Goal: Task Accomplishment & Management: Complete application form

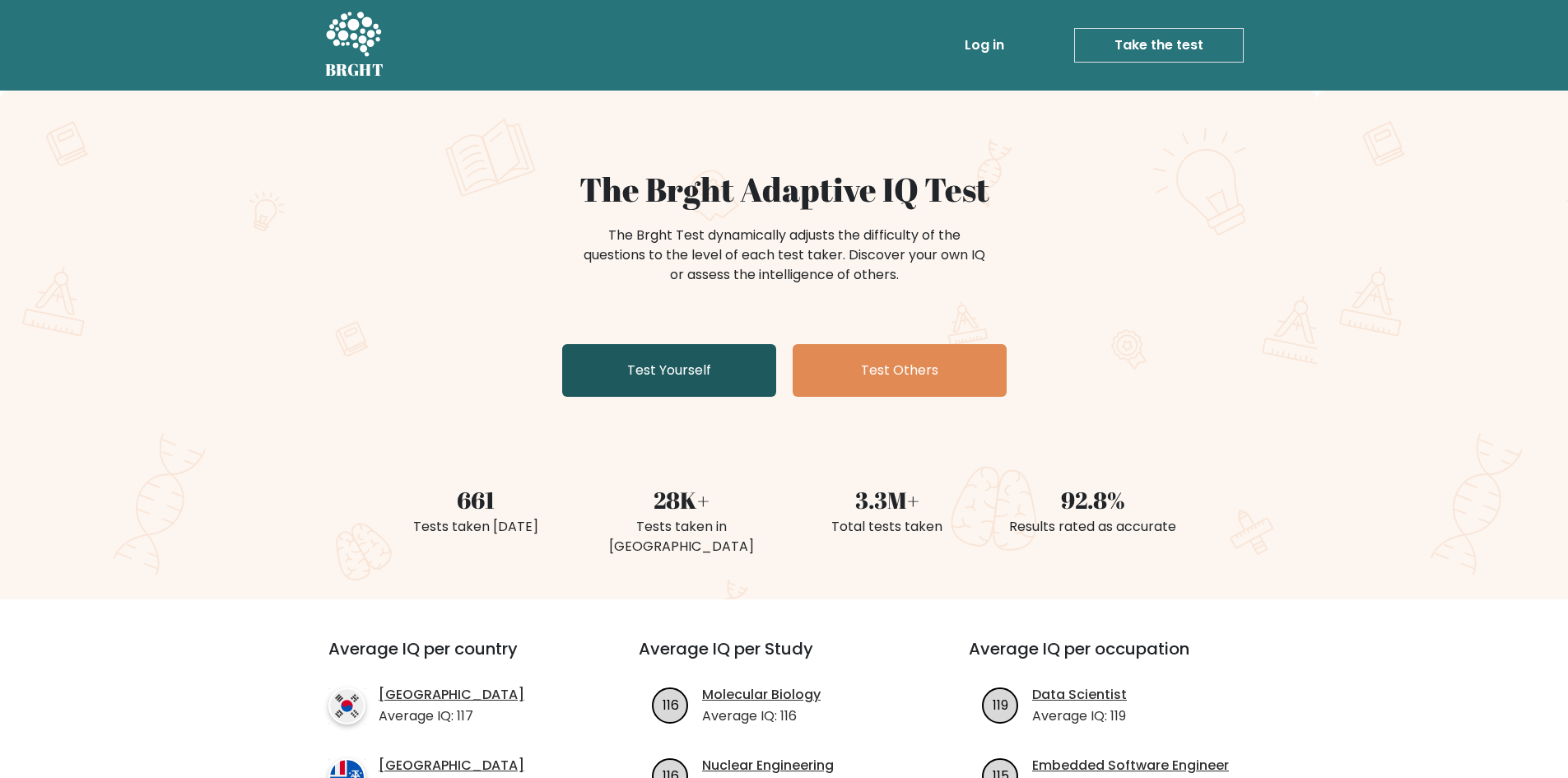
click at [666, 352] on link "Test Yourself" at bounding box center [669, 369] width 214 height 52
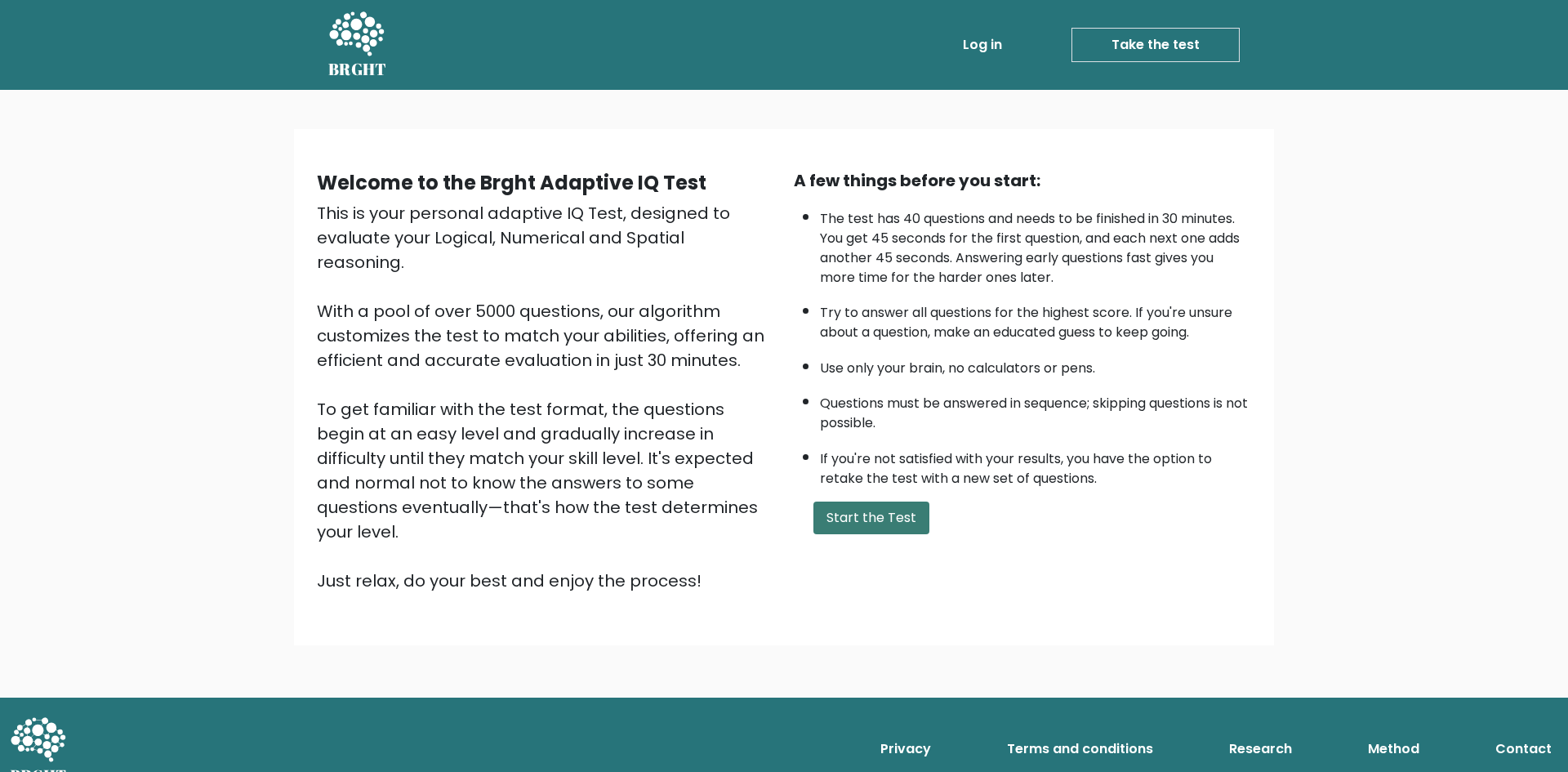
click at [870, 524] on button "Start the Test" at bounding box center [871, 518] width 116 height 33
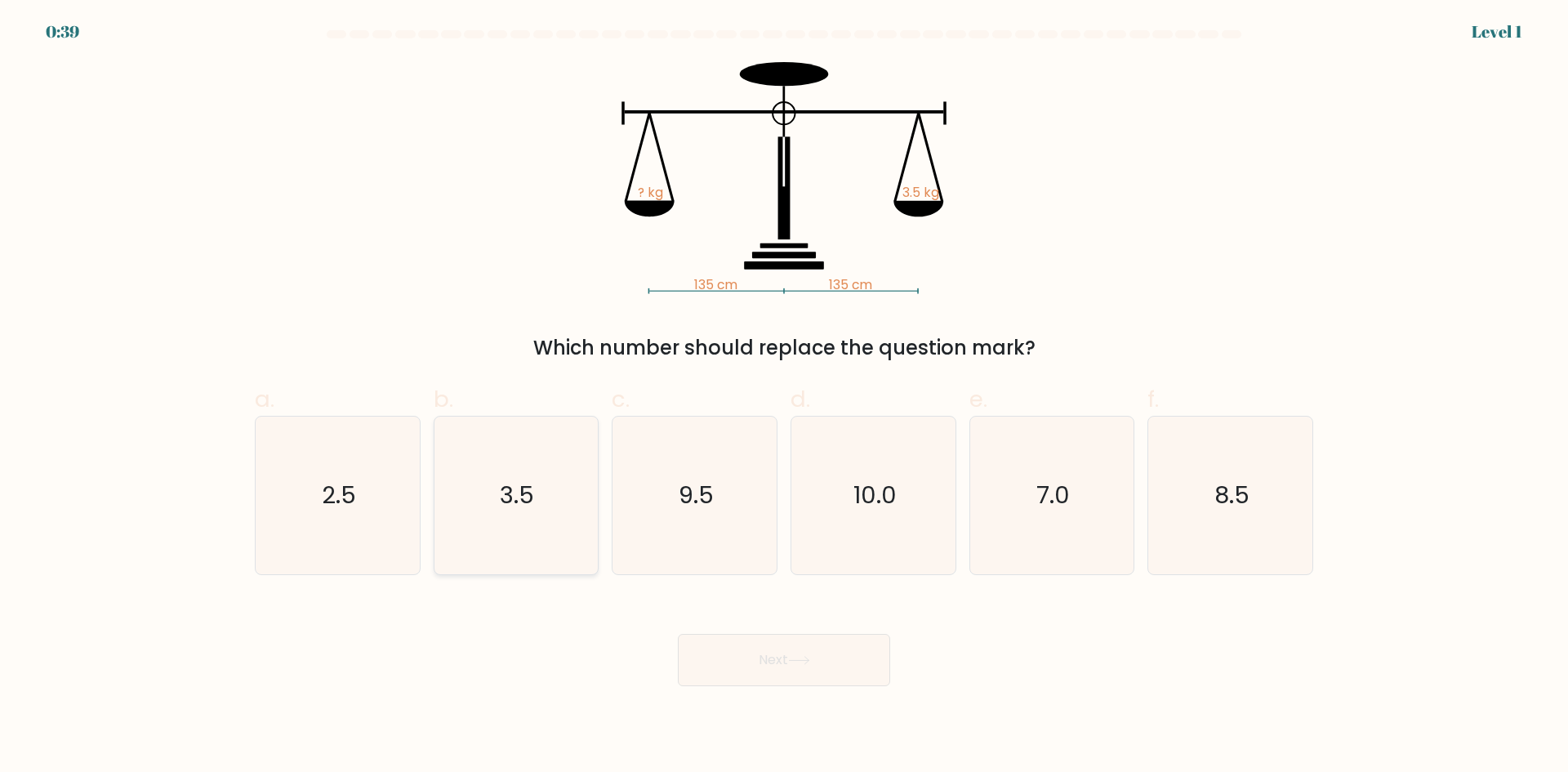
click at [482, 482] on icon "3.5" at bounding box center [516, 495] width 157 height 157
click at [784, 397] on input "b. 3.5" at bounding box center [784, 391] width 1 height 11
radio input "true"
click at [816, 663] on button "Next" at bounding box center [784, 659] width 212 height 52
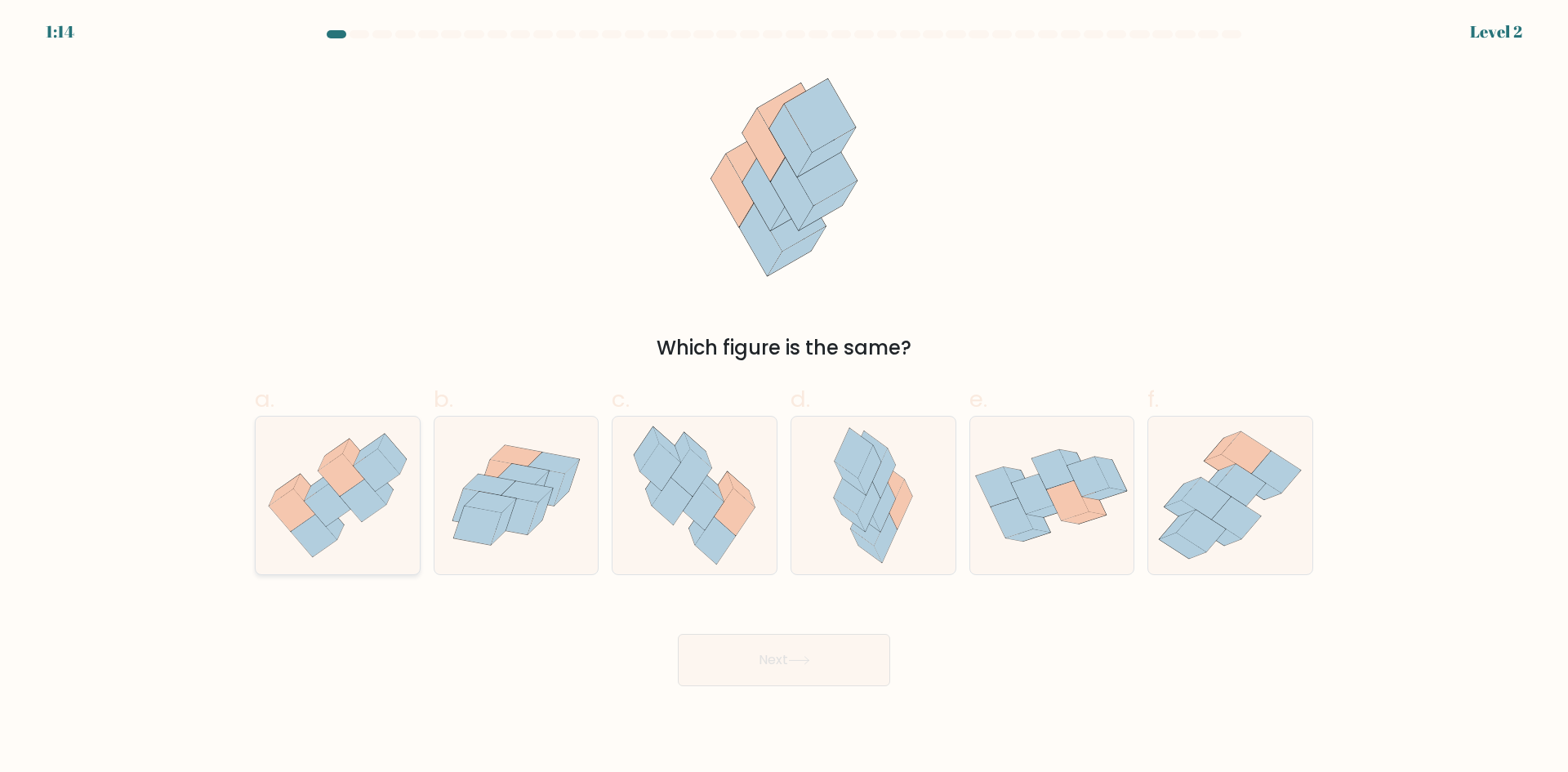
click at [360, 486] on icon at bounding box center [363, 501] width 46 height 43
click at [784, 397] on input "a." at bounding box center [784, 391] width 1 height 11
radio input "true"
click at [798, 659] on icon at bounding box center [799, 660] width 22 height 9
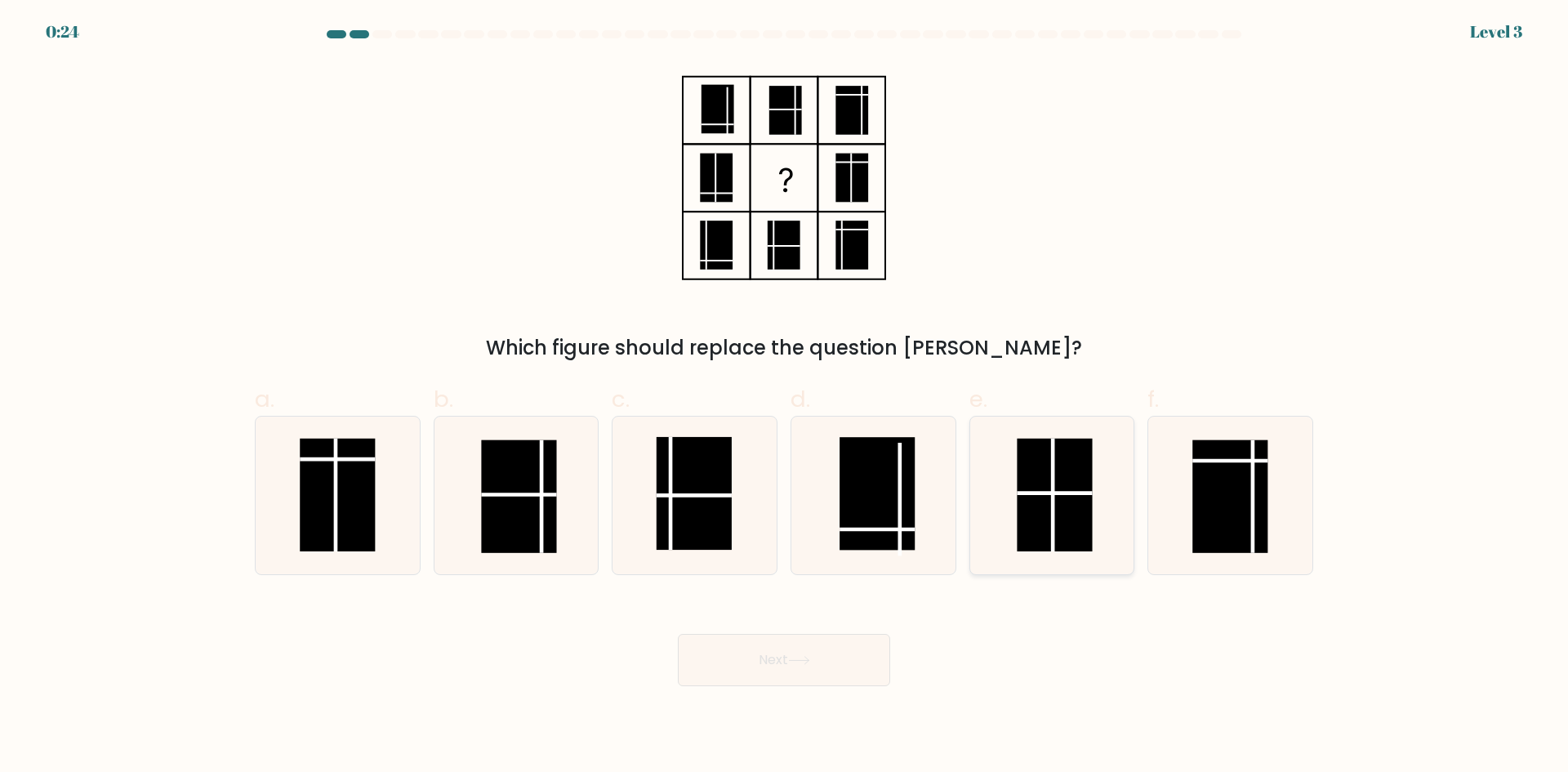
click at [1085, 498] on rect at bounding box center [1055, 494] width 75 height 113
click at [785, 397] on input "e." at bounding box center [784, 391] width 1 height 11
radio input "true"
click at [739, 657] on button "Next" at bounding box center [784, 659] width 212 height 52
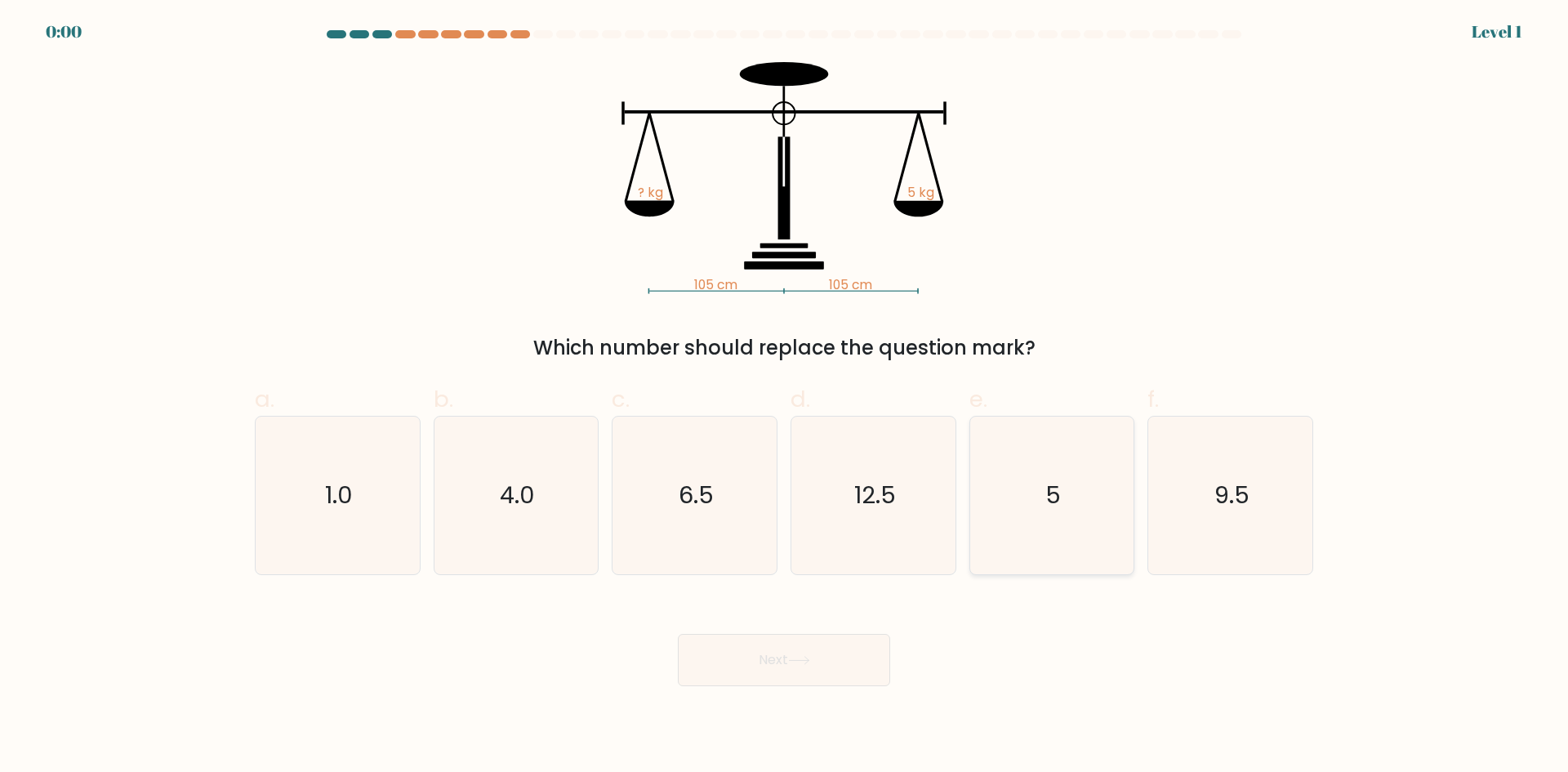
click at [1073, 515] on icon "5" at bounding box center [1051, 495] width 157 height 157
click at [785, 397] on input "e. 5" at bounding box center [784, 391] width 1 height 11
radio input "true"
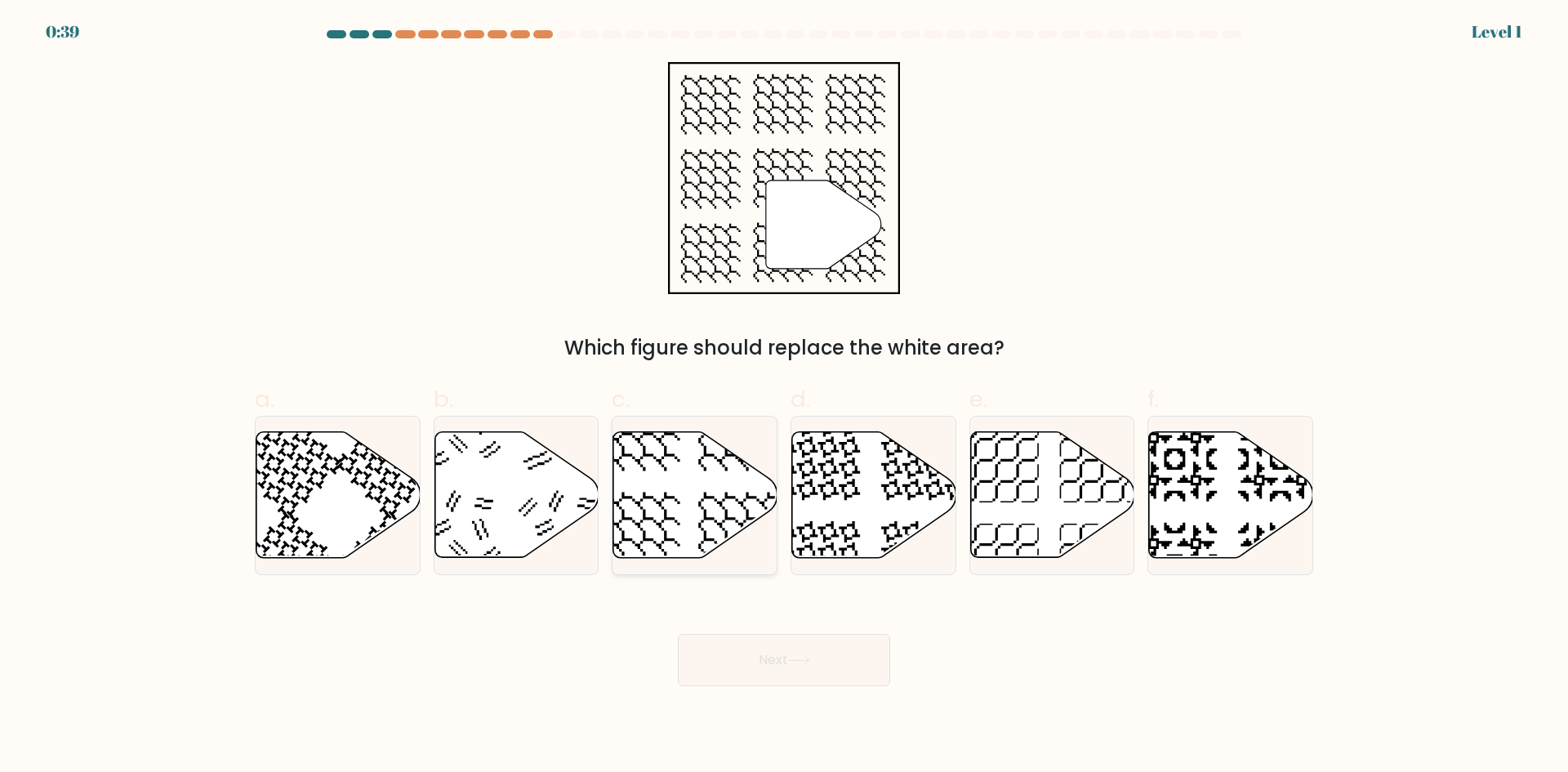
click at [709, 511] on icon at bounding box center [695, 495] width 164 height 126
click at [784, 397] on input "c." at bounding box center [784, 391] width 1 height 11
radio input "true"
click at [761, 673] on button "Next" at bounding box center [784, 659] width 212 height 52
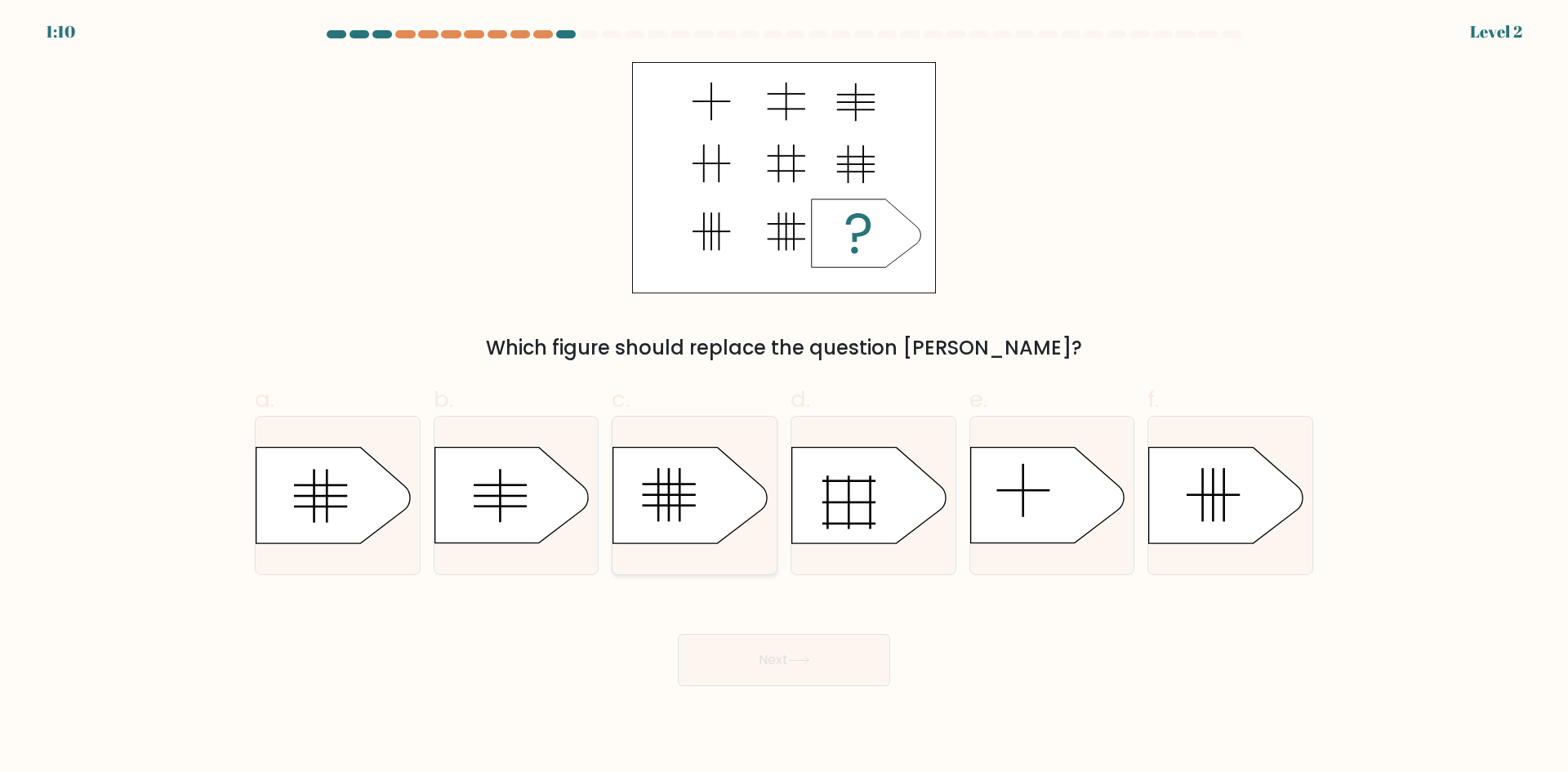
click at [679, 492] on icon at bounding box center [690, 495] width 153 height 96
click at [784, 397] on input "c." at bounding box center [784, 391] width 1 height 11
radio input "true"
click at [800, 660] on icon at bounding box center [799, 660] width 20 height 7
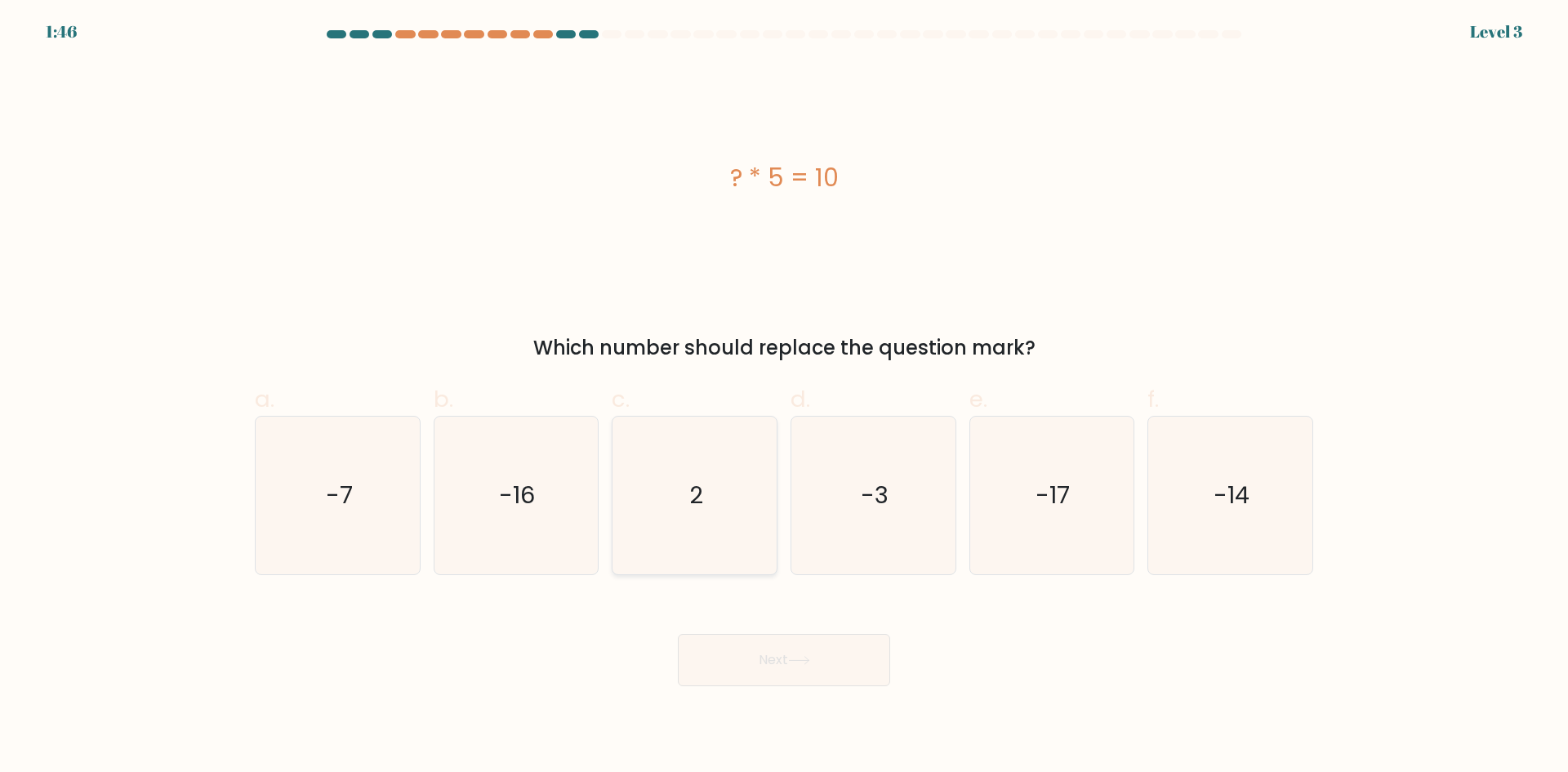
click at [647, 536] on icon "2" at bounding box center [694, 495] width 157 height 157
click at [784, 397] on input "c. 2" at bounding box center [784, 391] width 1 height 11
radio input "true"
click at [756, 654] on button "Next" at bounding box center [784, 659] width 212 height 52
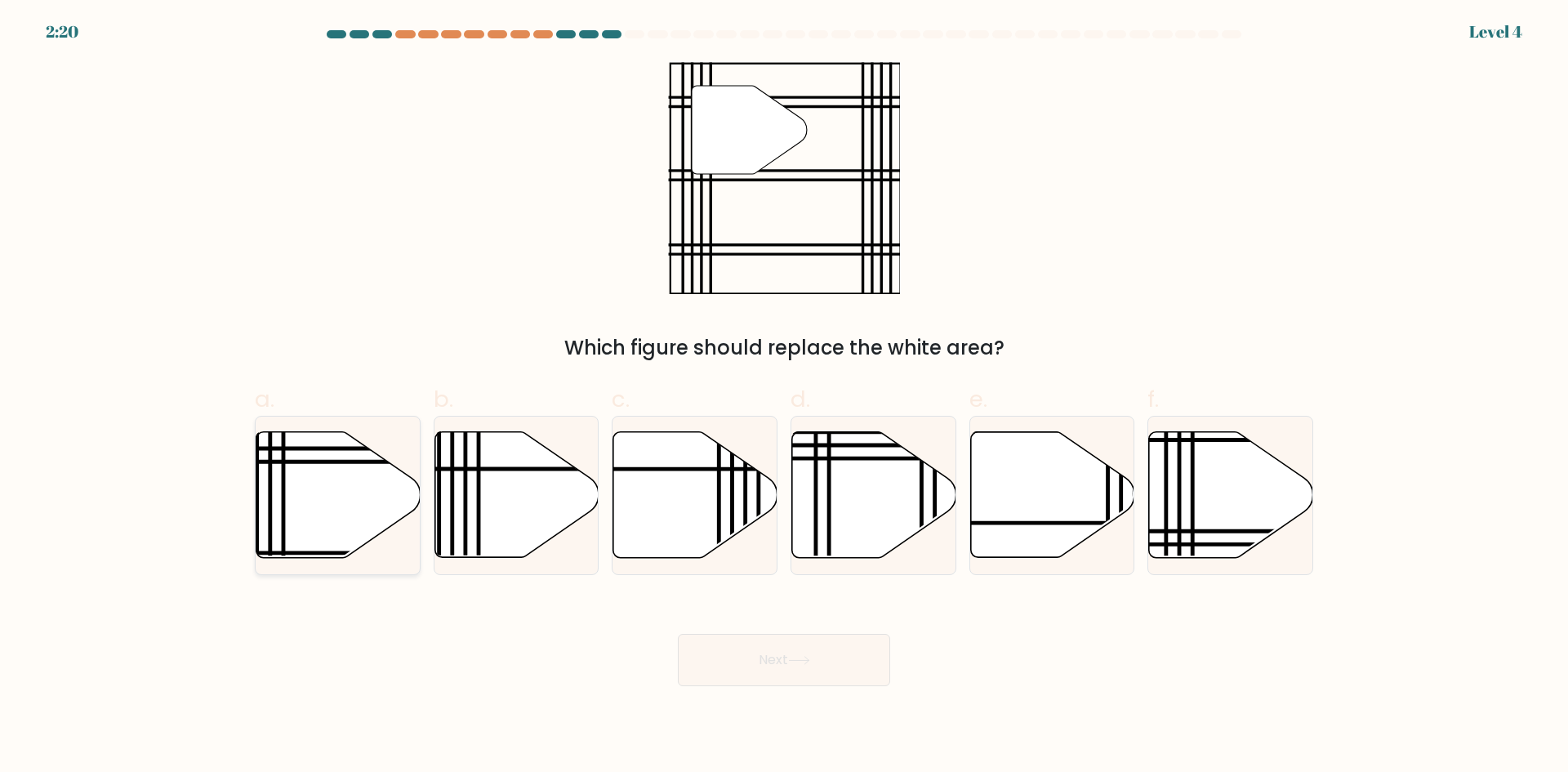
click at [332, 467] on icon at bounding box center [338, 495] width 164 height 126
click at [784, 397] on input "a." at bounding box center [784, 391] width 1 height 11
radio input "true"
click at [772, 676] on button "Next" at bounding box center [784, 659] width 212 height 52
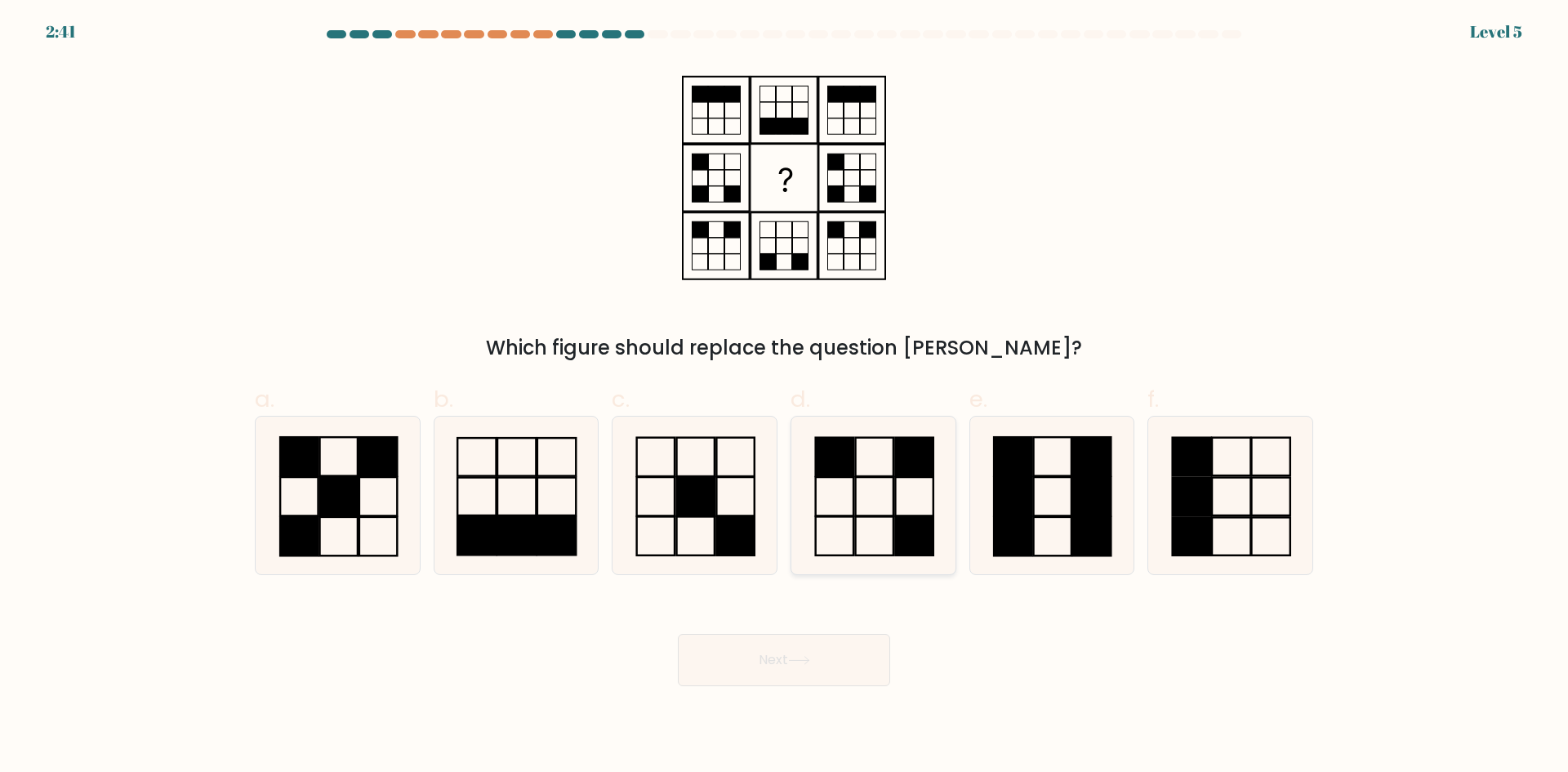
click at [878, 496] on icon at bounding box center [873, 495] width 157 height 157
click at [785, 397] on input "d." at bounding box center [784, 391] width 1 height 11
radio input "true"
click at [811, 650] on button "Next" at bounding box center [784, 659] width 212 height 52
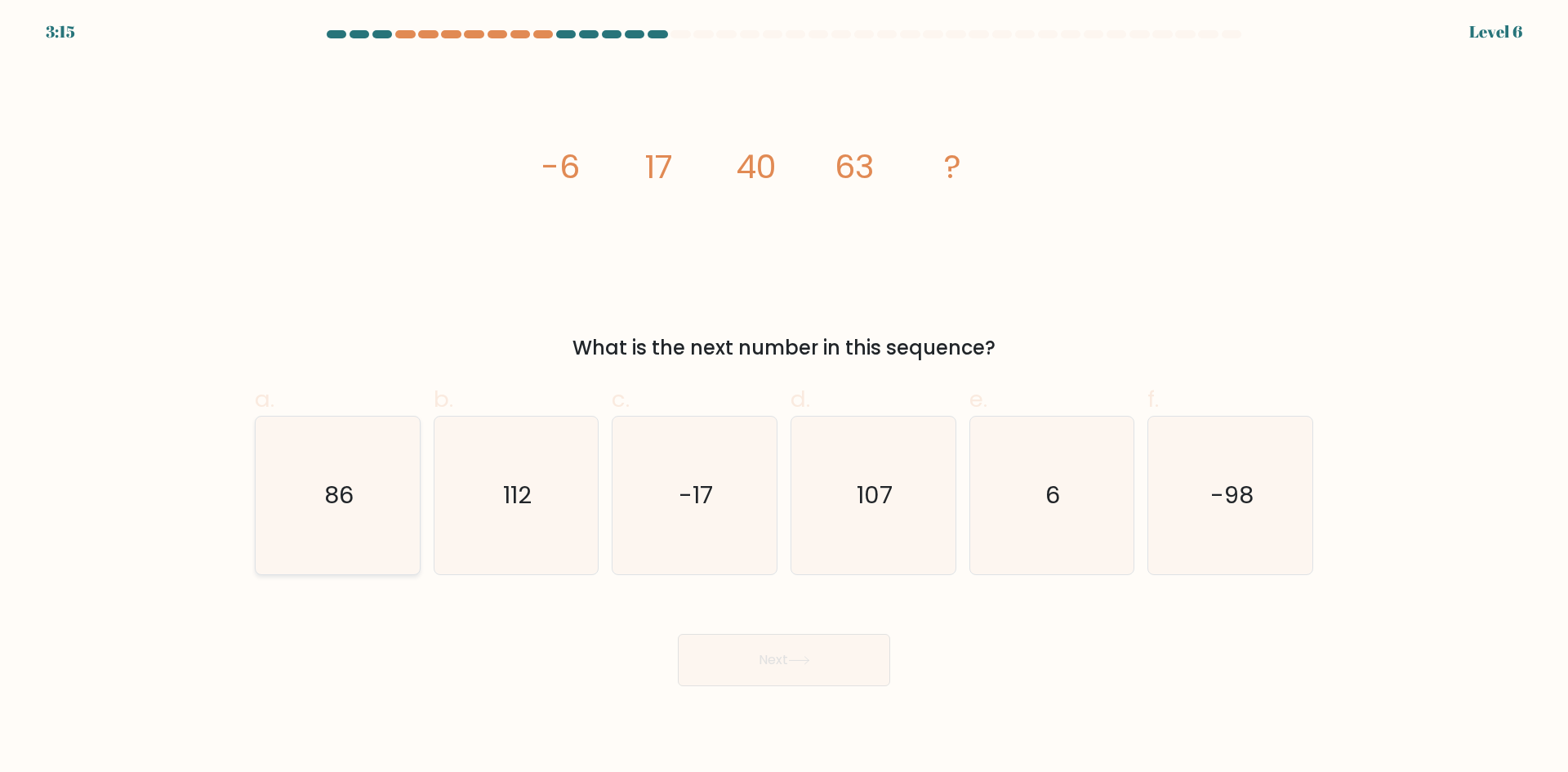
click at [319, 531] on icon "86" at bounding box center [337, 495] width 157 height 157
click at [784, 397] on input "a. 86" at bounding box center [784, 391] width 1 height 11
radio input "true"
click at [794, 681] on button "Next" at bounding box center [784, 659] width 212 height 52
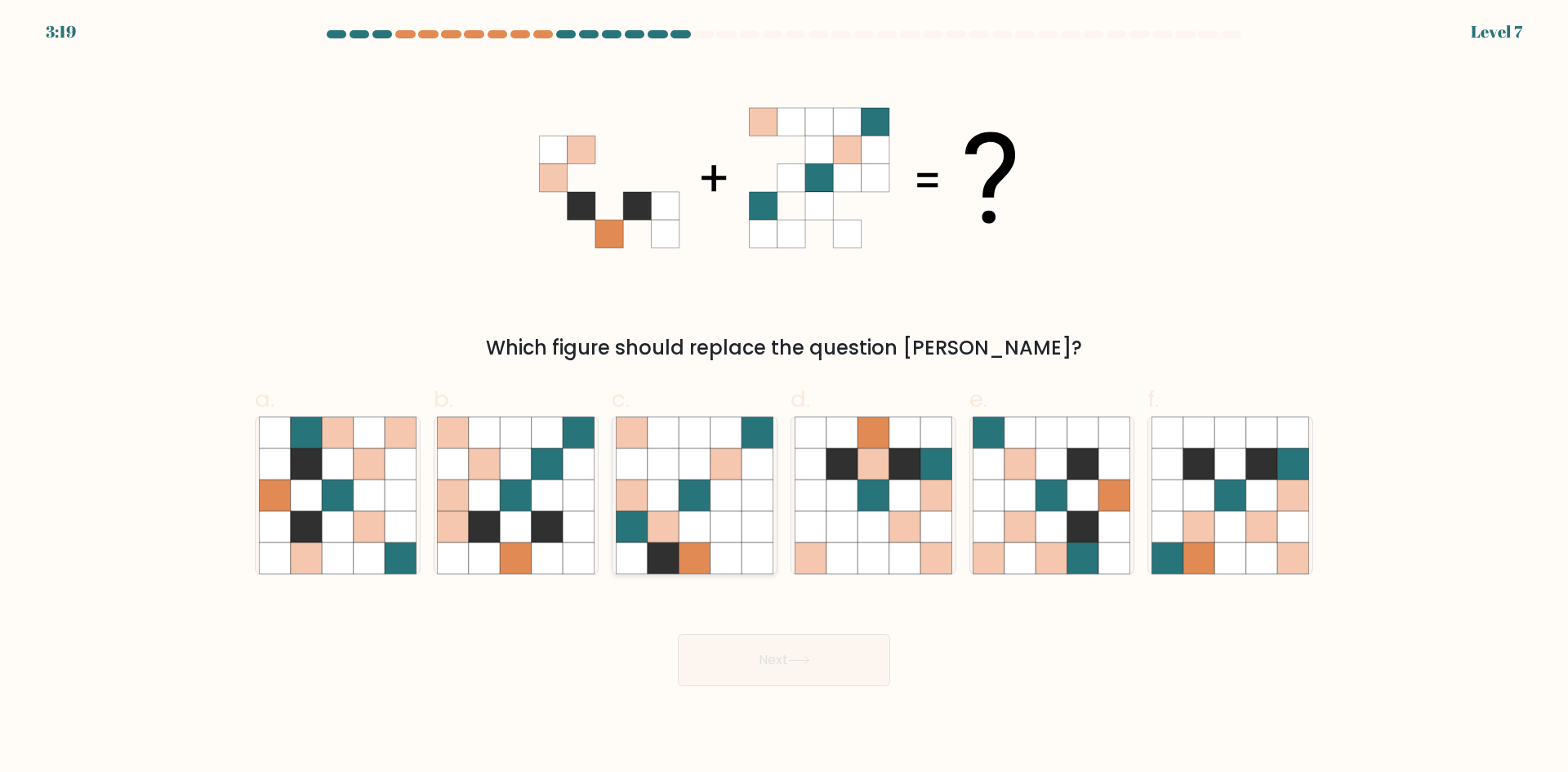
click at [715, 471] on icon at bounding box center [726, 464] width 31 height 31
click at [784, 397] on input "c." at bounding box center [784, 391] width 1 height 11
radio input "true"
click at [800, 667] on button "Next" at bounding box center [784, 659] width 212 height 52
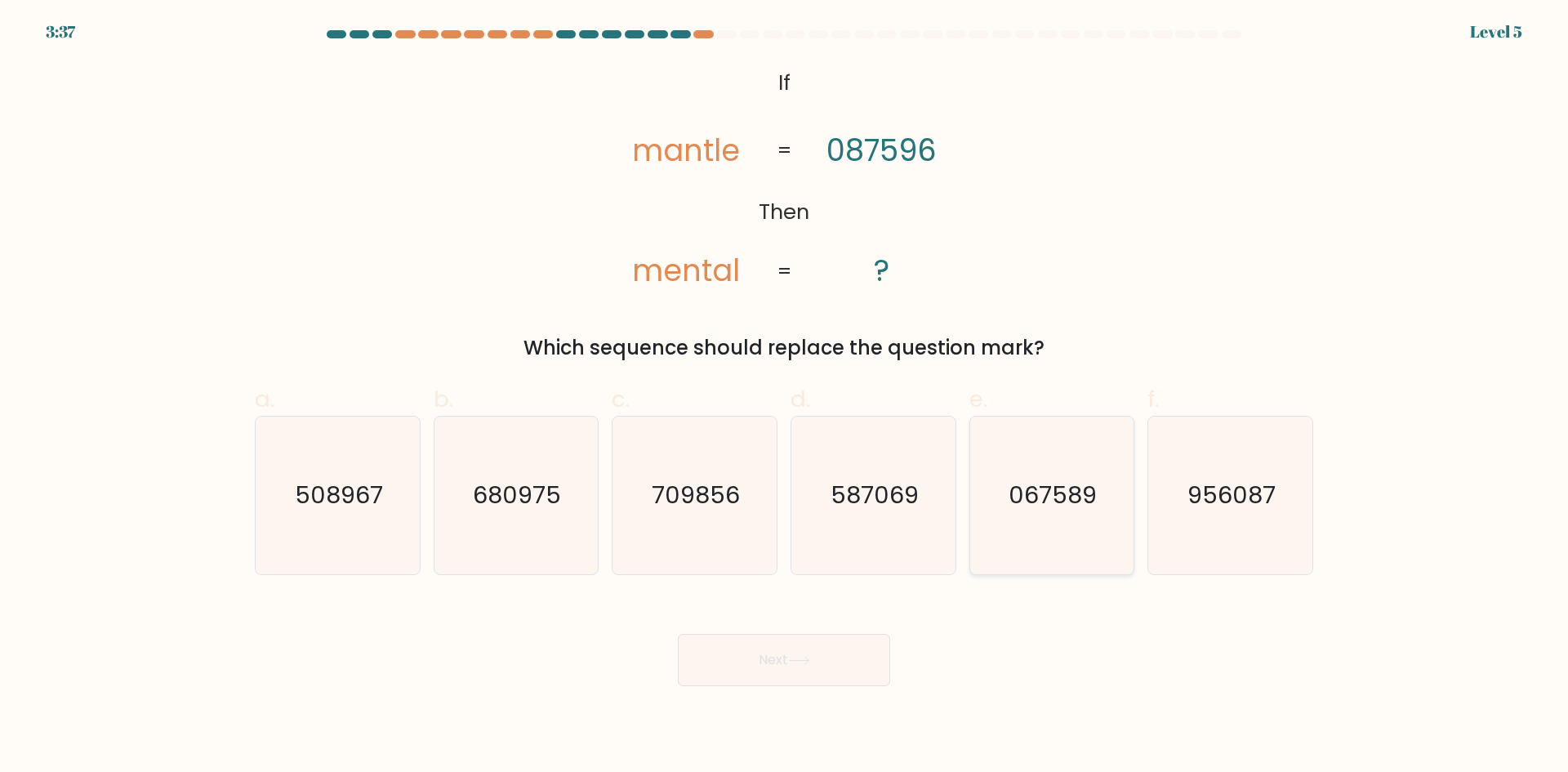
click at [1104, 512] on icon "067589" at bounding box center [1051, 495] width 157 height 157
click at [785, 397] on input "e. 067589" at bounding box center [784, 391] width 1 height 11
radio input "true"
click at [800, 671] on button "Next" at bounding box center [784, 659] width 212 height 52
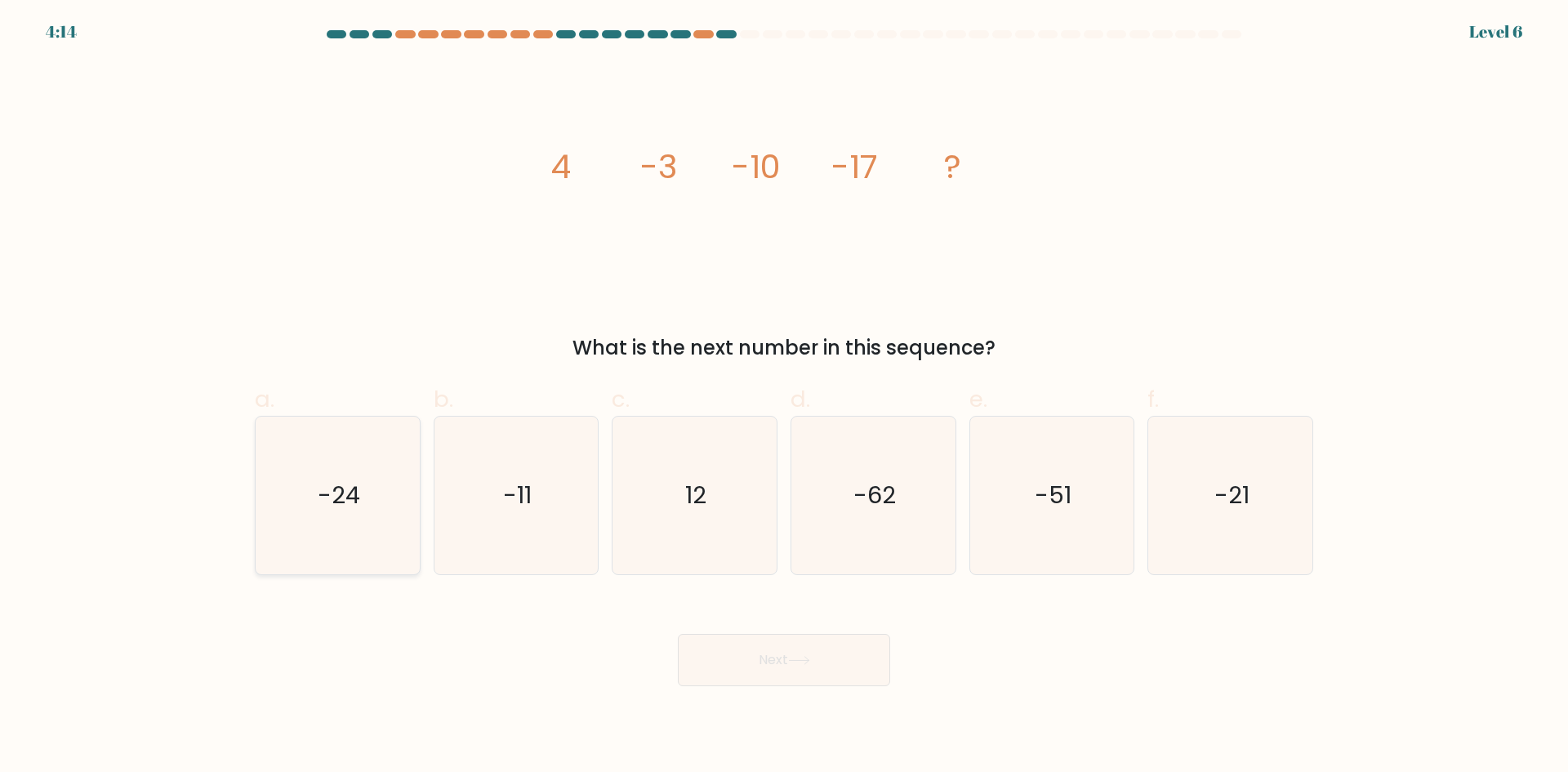
click at [338, 519] on icon "-24" at bounding box center [337, 495] width 157 height 157
click at [784, 397] on input "a. -24" at bounding box center [784, 391] width 1 height 11
radio input "true"
click at [809, 656] on icon at bounding box center [799, 660] width 22 height 9
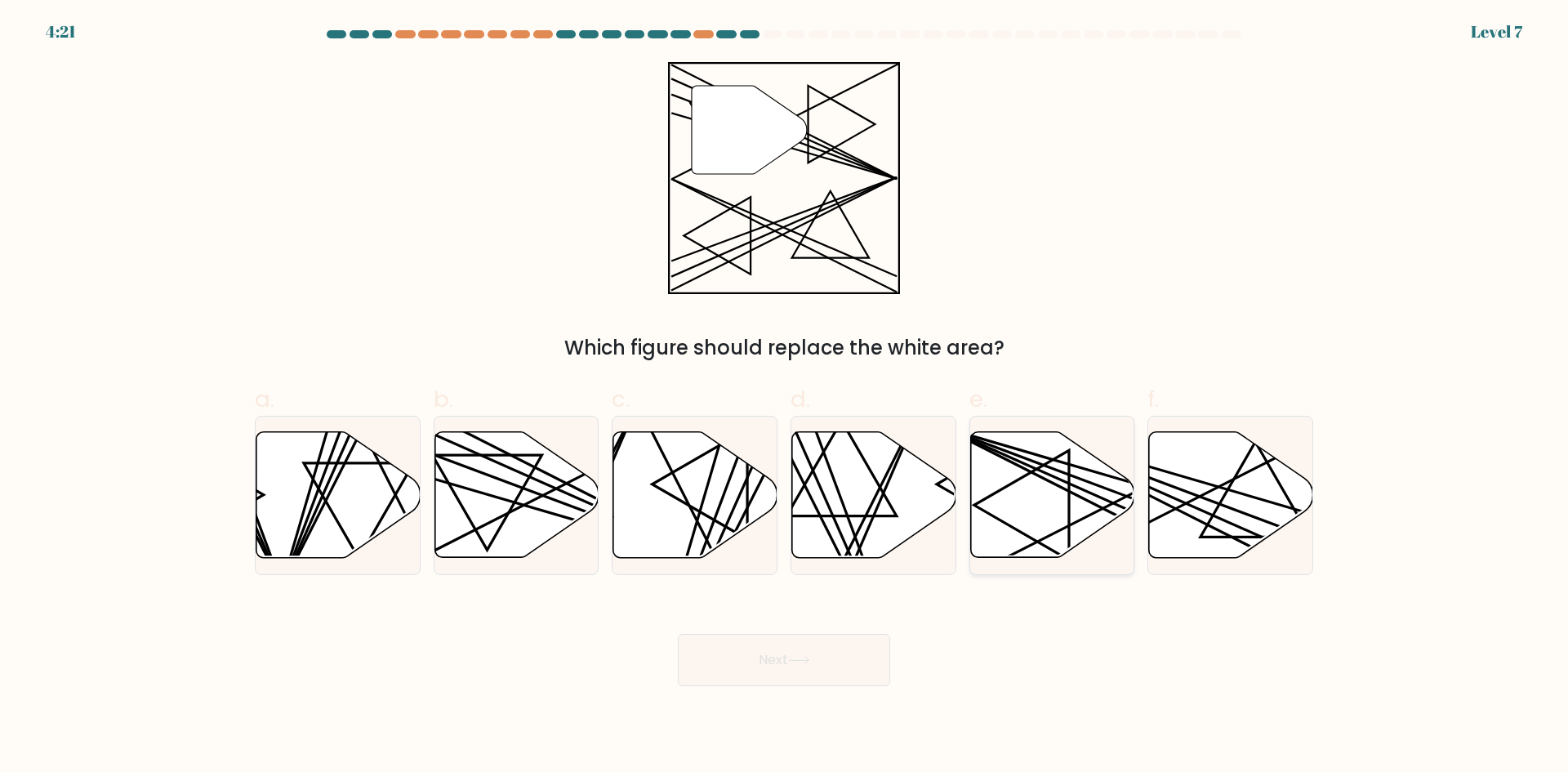
click at [1049, 494] on icon at bounding box center [1052, 495] width 164 height 126
click at [785, 397] on input "e." at bounding box center [784, 391] width 1 height 11
radio input "true"
click at [781, 667] on button "Next" at bounding box center [784, 659] width 212 height 52
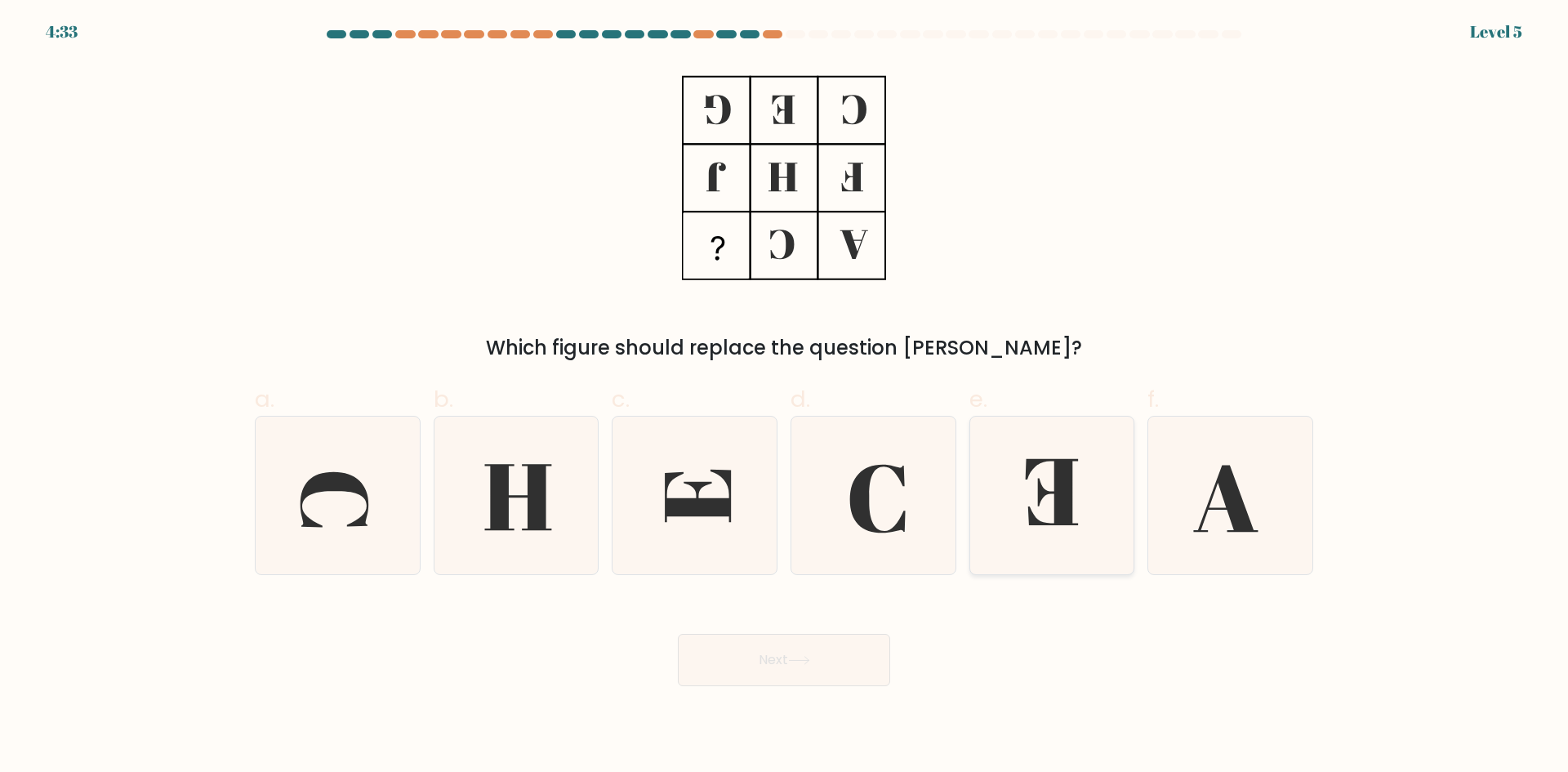
click at [1054, 489] on icon at bounding box center [1051, 495] width 157 height 157
click at [785, 397] on input "e." at bounding box center [784, 391] width 1 height 11
radio input "true"
click at [791, 647] on button "Next" at bounding box center [784, 659] width 212 height 52
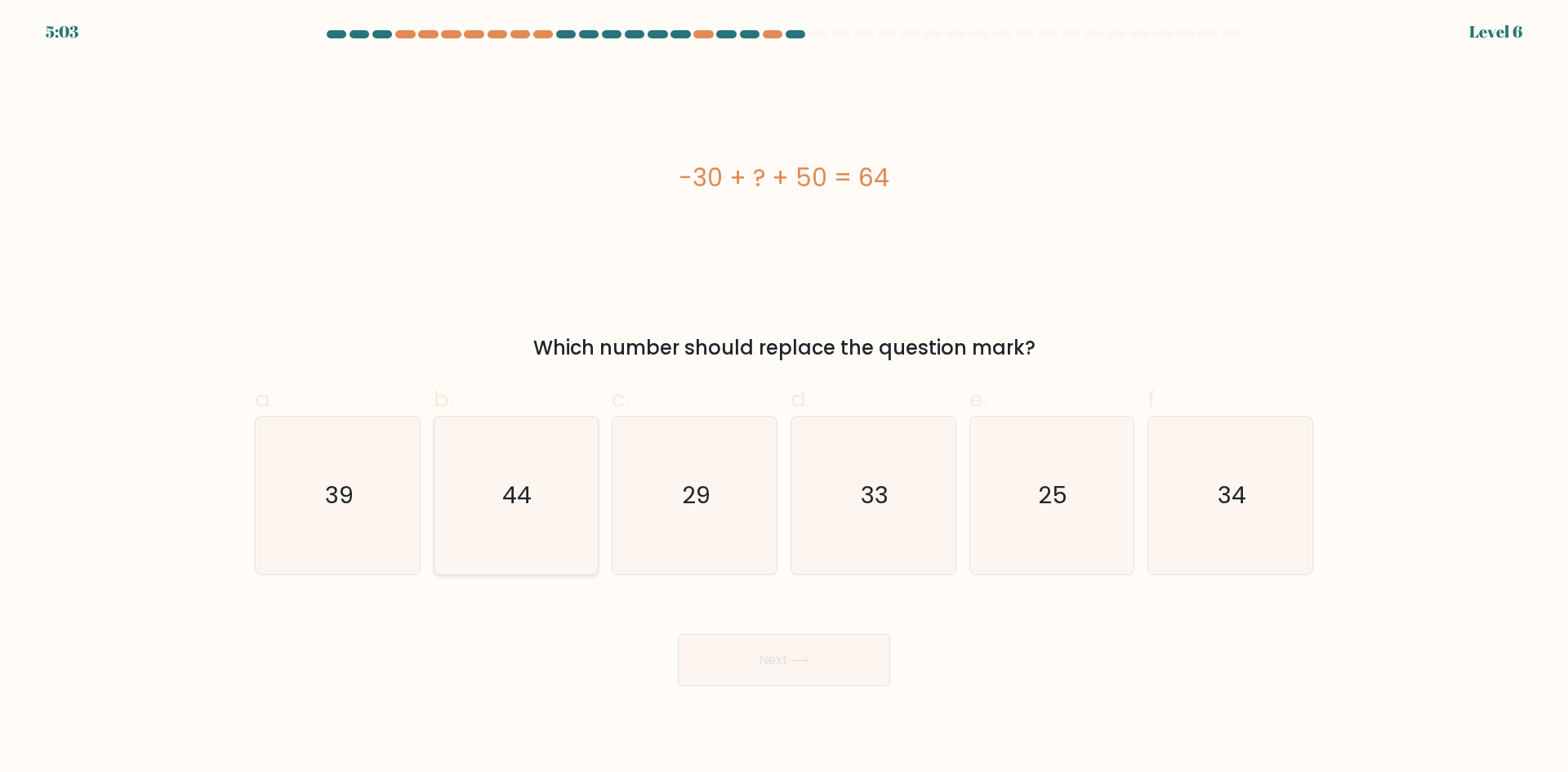
click at [530, 507] on text "44" at bounding box center [518, 495] width 30 height 33
click at [784, 397] on input "b. 44" at bounding box center [784, 391] width 1 height 11
radio input "true"
click at [783, 680] on button "Next" at bounding box center [784, 659] width 212 height 52
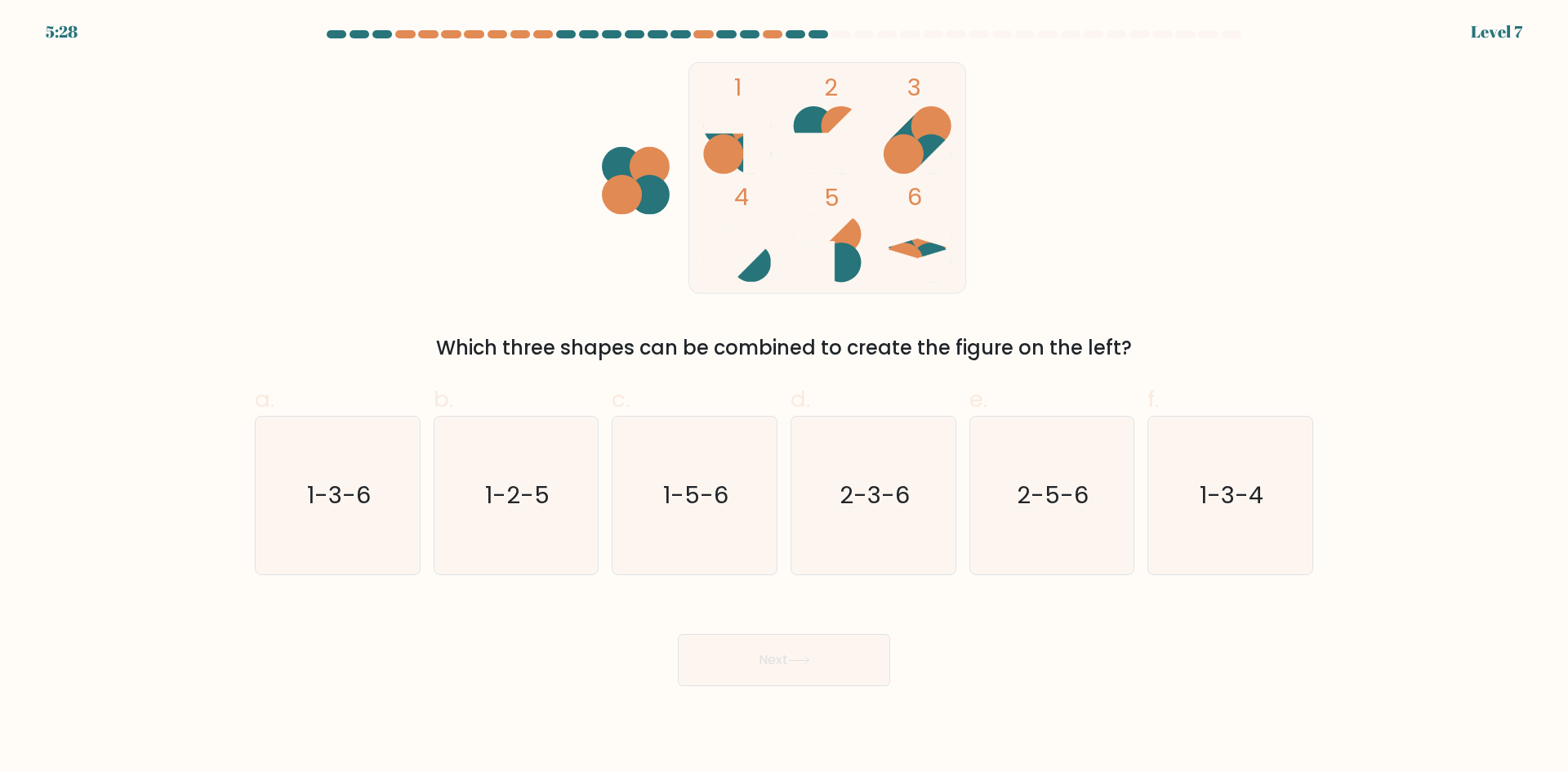
click at [843, 258] on ellipse at bounding box center [841, 263] width 40 height 40
click at [506, 522] on icon "1-2-5" at bounding box center [516, 495] width 157 height 157
click at [784, 397] on input "b. 1-2-5" at bounding box center [784, 391] width 1 height 11
radio input "true"
click at [804, 663] on icon at bounding box center [799, 660] width 22 height 9
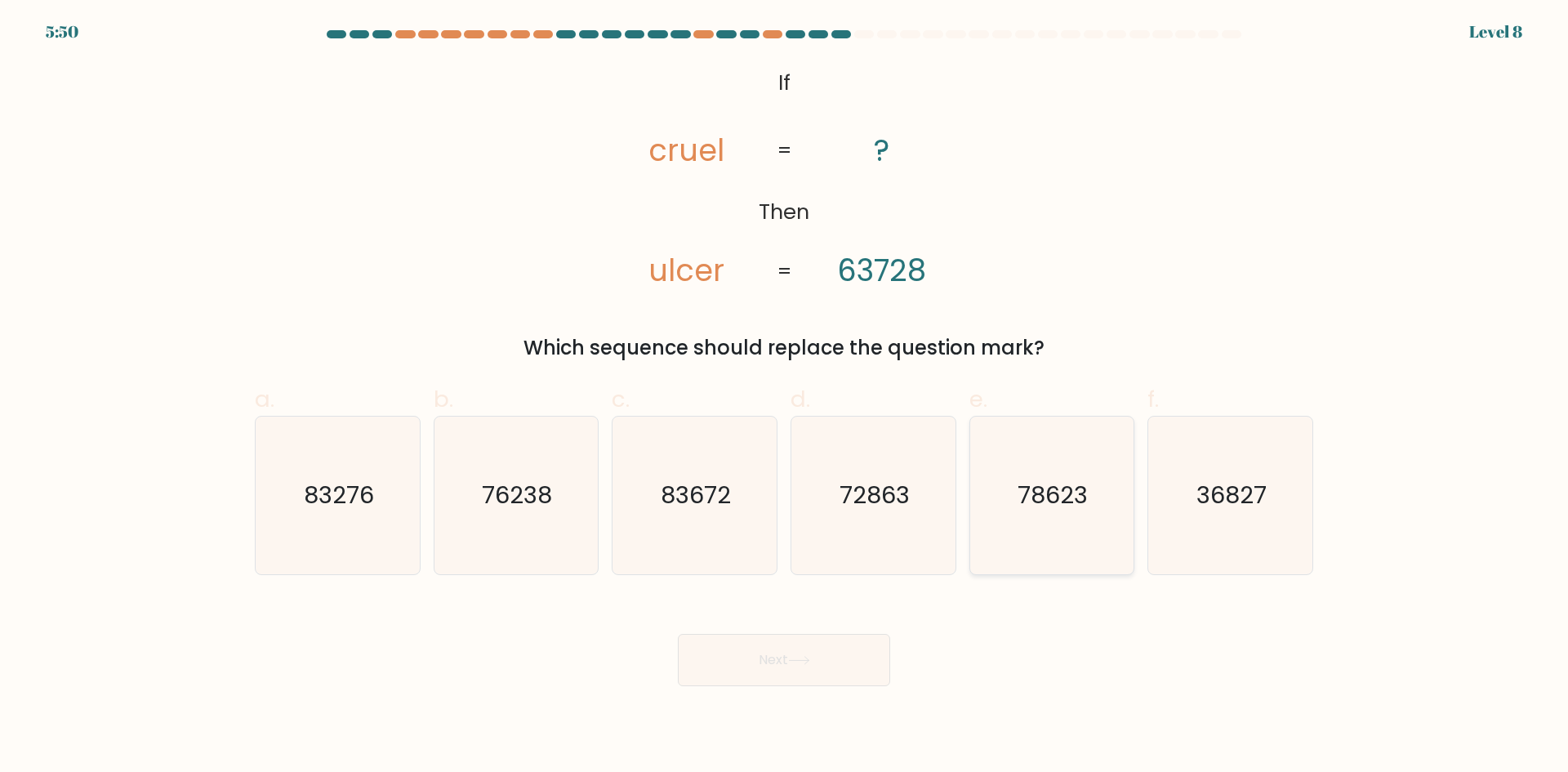
click at [1049, 501] on text "78623" at bounding box center [1053, 495] width 70 height 33
click at [785, 397] on input "e. 78623" at bounding box center [784, 391] width 1 height 11
radio input "true"
click at [778, 662] on button "Next" at bounding box center [784, 659] width 212 height 52
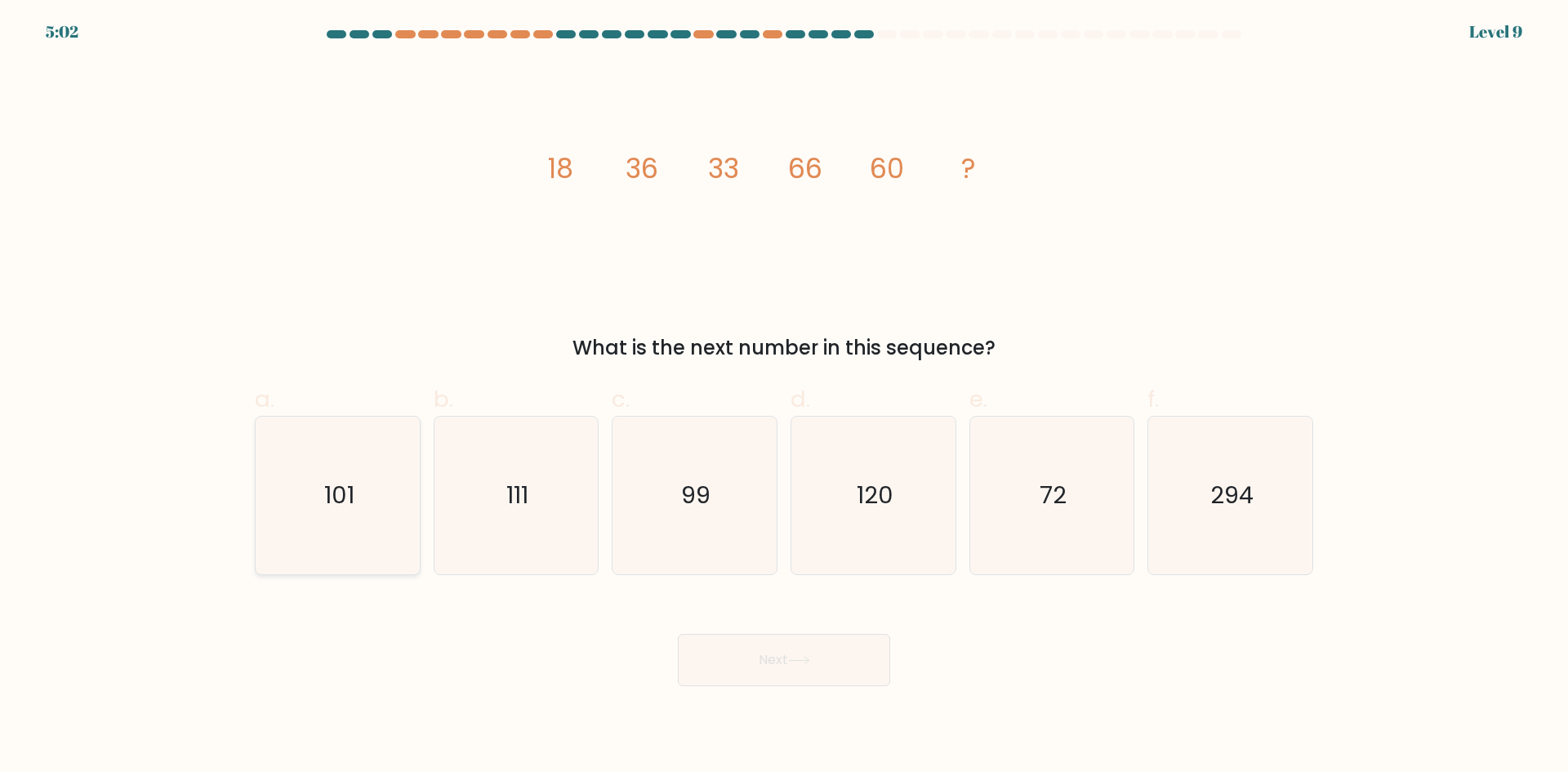
click at [366, 504] on icon "101" at bounding box center [337, 495] width 157 height 157
click at [784, 397] on input "a. 101" at bounding box center [784, 391] width 1 height 11
radio input "true"
drag, startPoint x: 548, startPoint y: 503, endPoint x: 525, endPoint y: 522, distance: 29.8
click at [525, 522] on icon "111" at bounding box center [516, 495] width 157 height 157
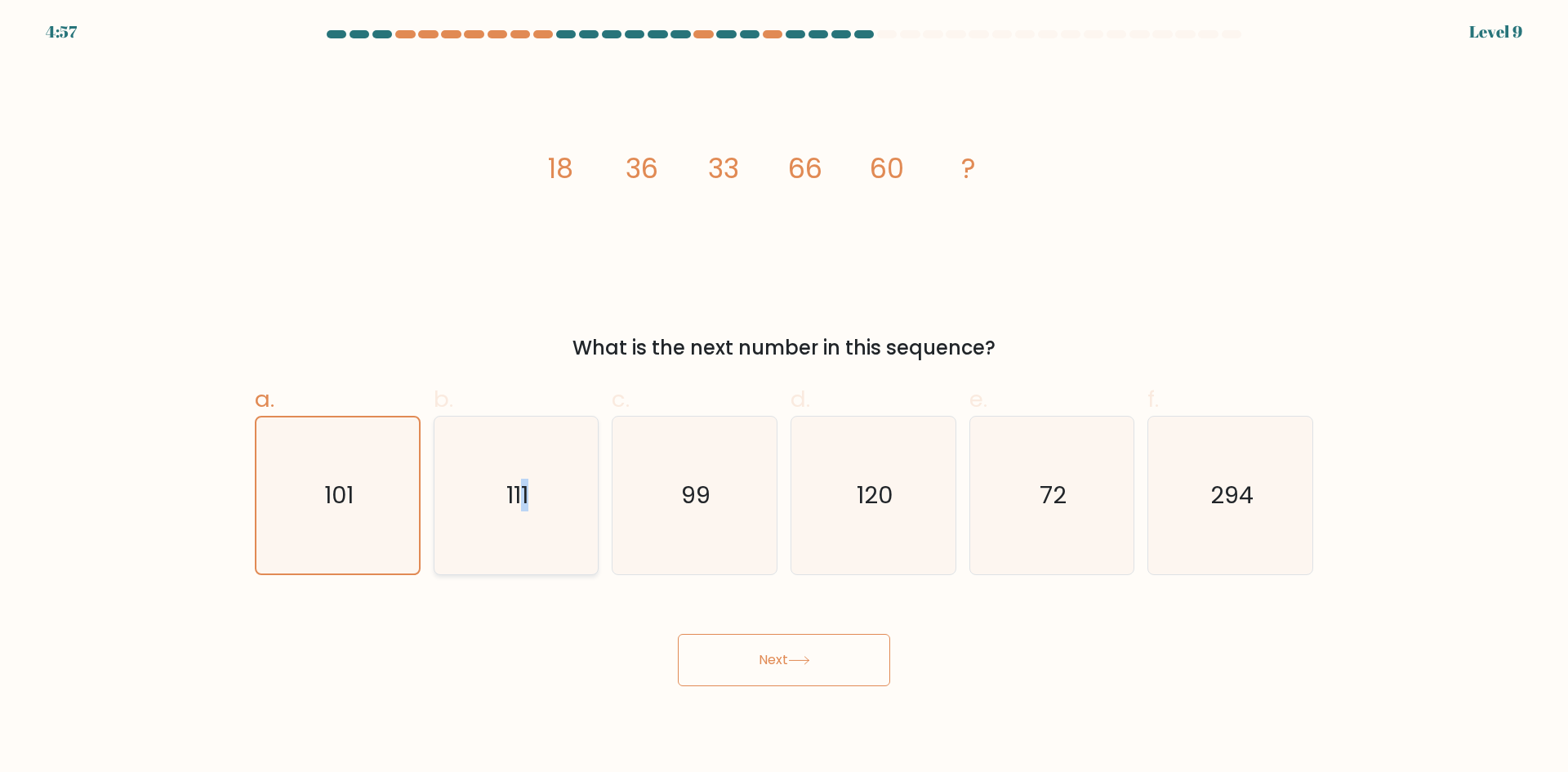
click at [525, 522] on icon "111" at bounding box center [516, 495] width 157 height 157
click at [784, 397] on input "b. 111" at bounding box center [784, 391] width 1 height 11
radio input "true"
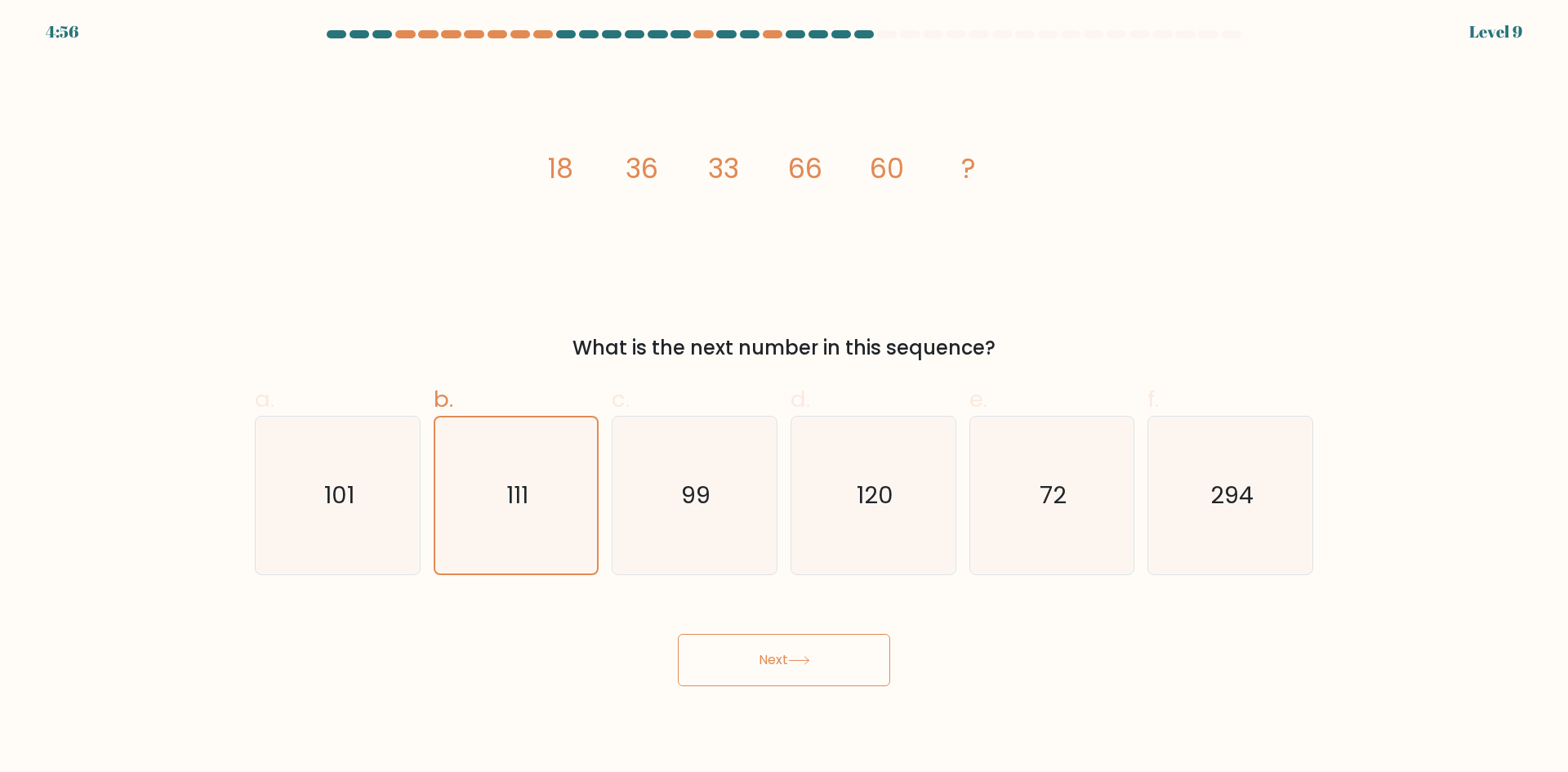
click at [768, 670] on button "Next" at bounding box center [784, 659] width 212 height 52
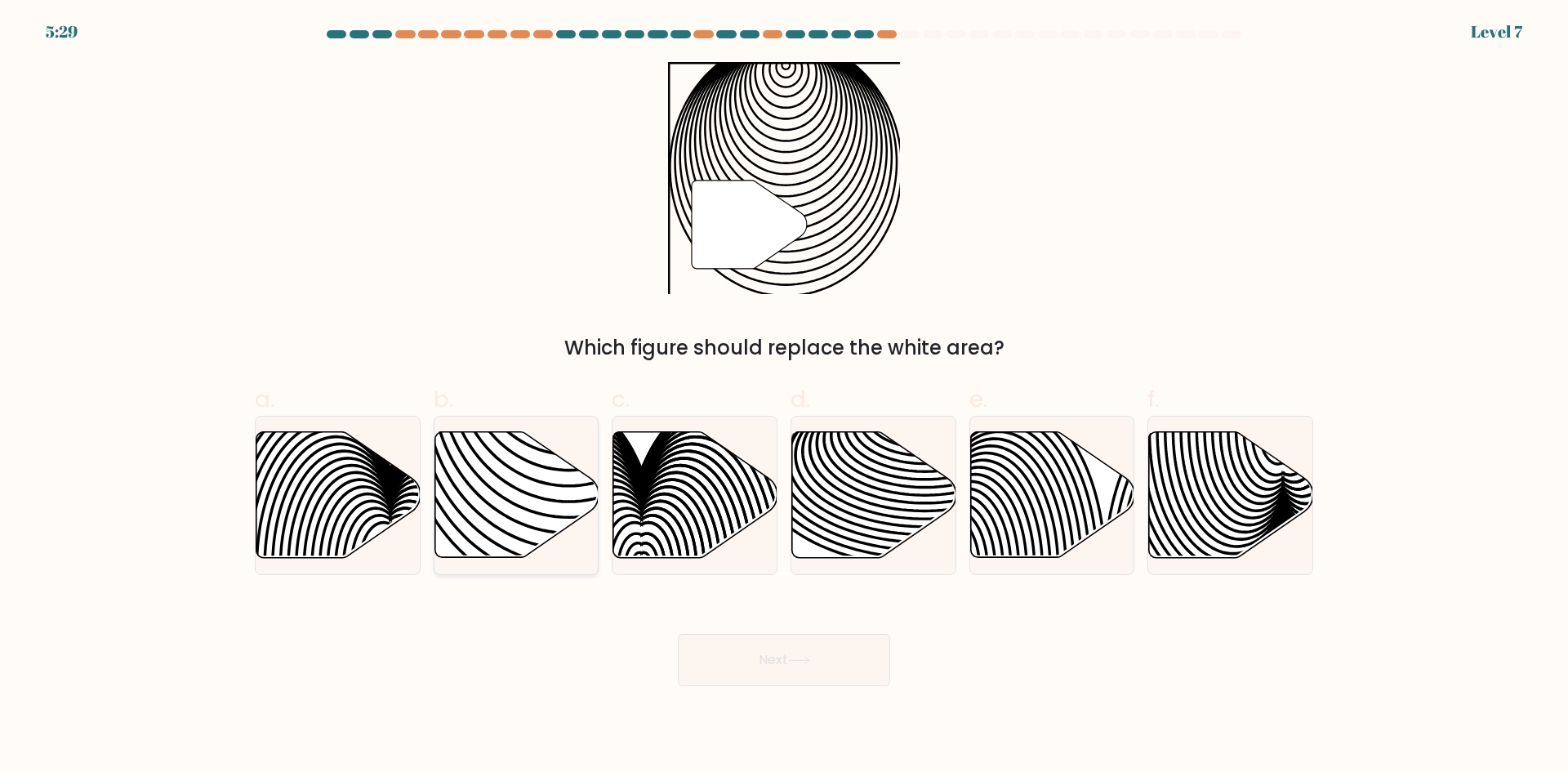
click at [510, 477] on icon at bounding box center [516, 495] width 164 height 126
click at [784, 397] on input "b." at bounding box center [784, 391] width 1 height 11
radio input "true"
click at [791, 669] on button "Next" at bounding box center [784, 659] width 212 height 52
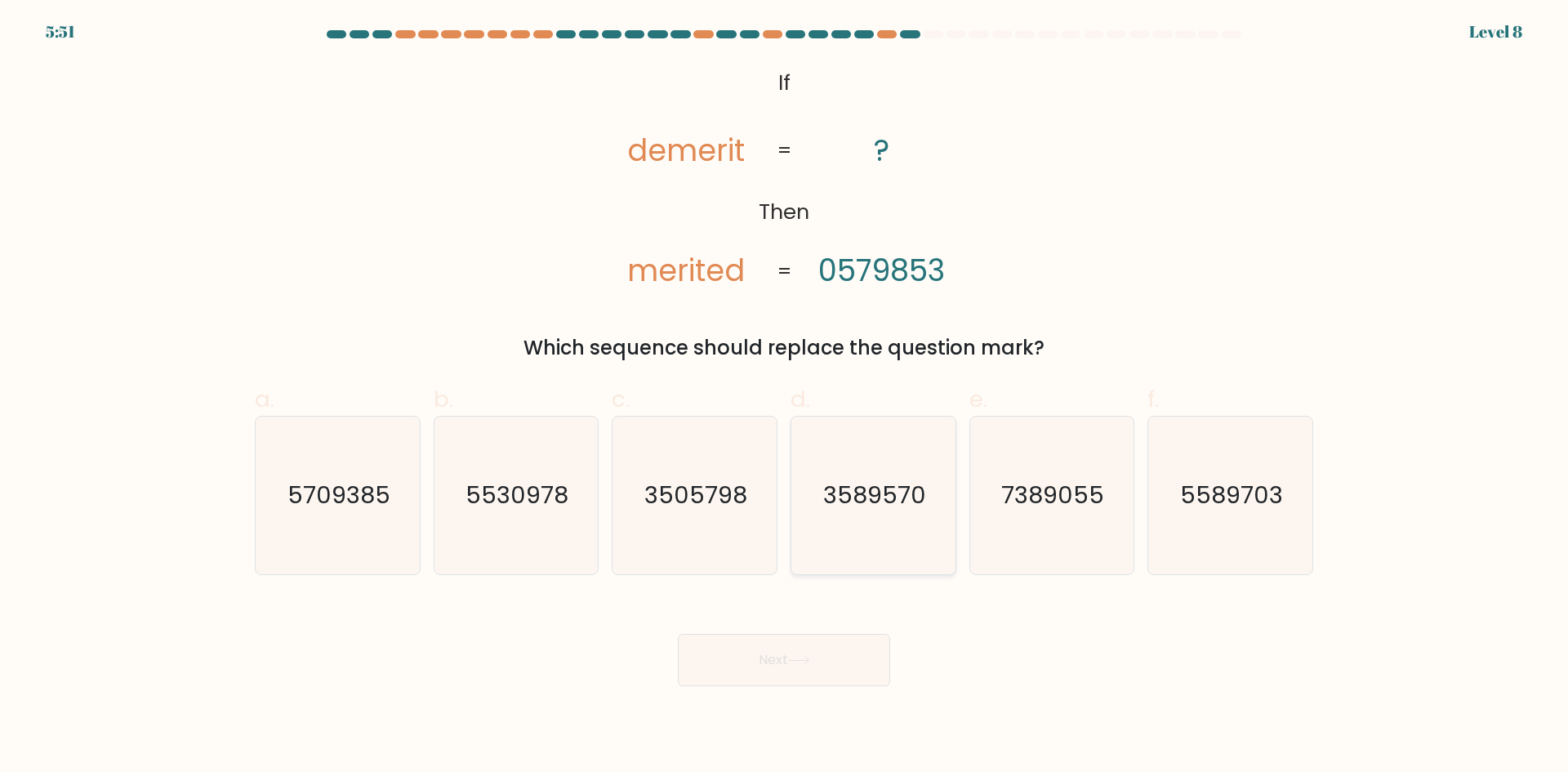
click at [829, 497] on text "3589570" at bounding box center [875, 495] width 103 height 33
click at [785, 397] on input "d. 3589570" at bounding box center [784, 391] width 1 height 11
radio input "true"
click at [805, 671] on button "Next" at bounding box center [784, 659] width 212 height 52
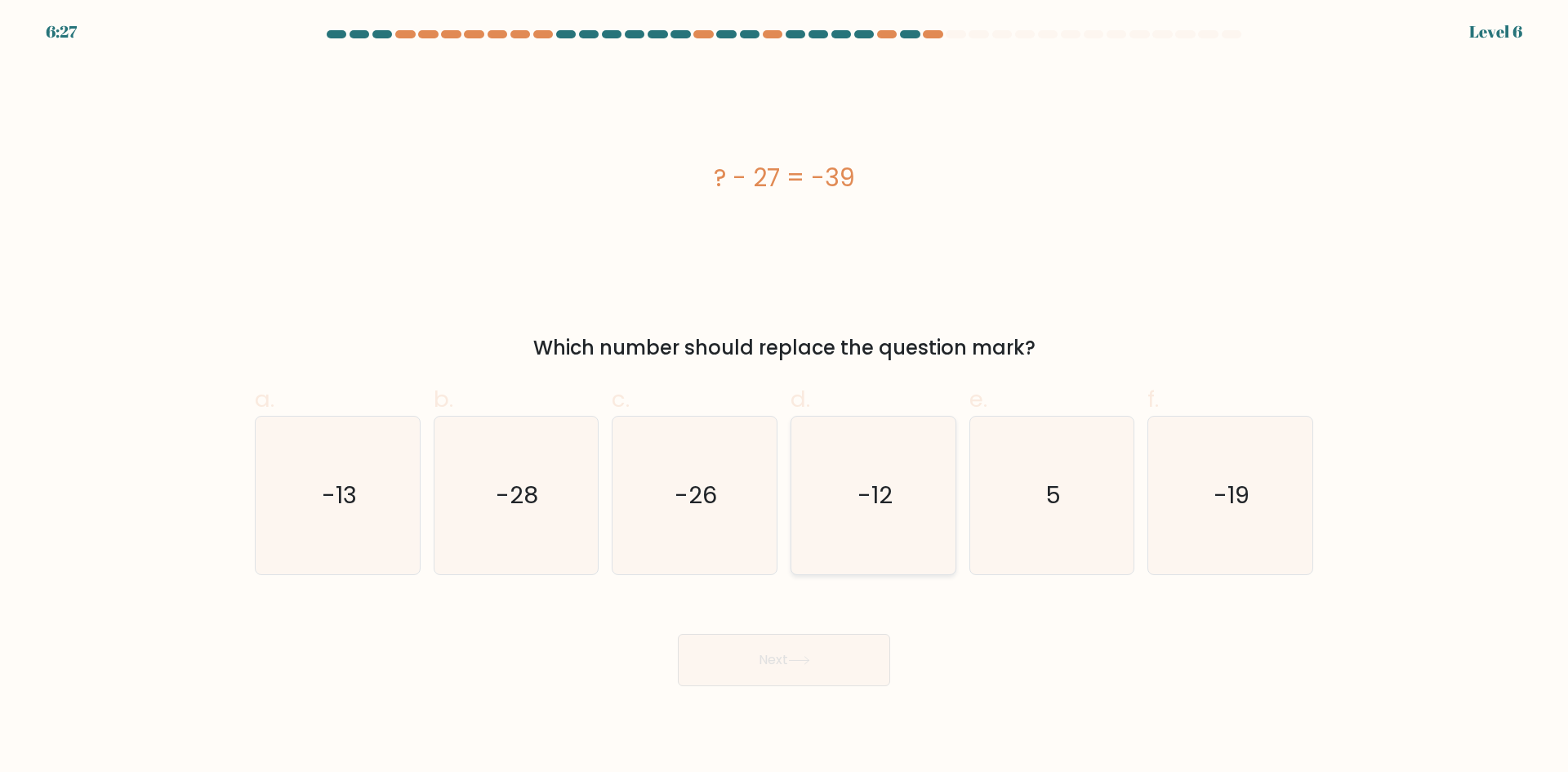
click at [914, 526] on icon "-12" at bounding box center [873, 495] width 157 height 157
click at [785, 397] on input "d. -12" at bounding box center [784, 391] width 1 height 11
radio input "true"
click at [766, 676] on button "Next" at bounding box center [784, 659] width 212 height 52
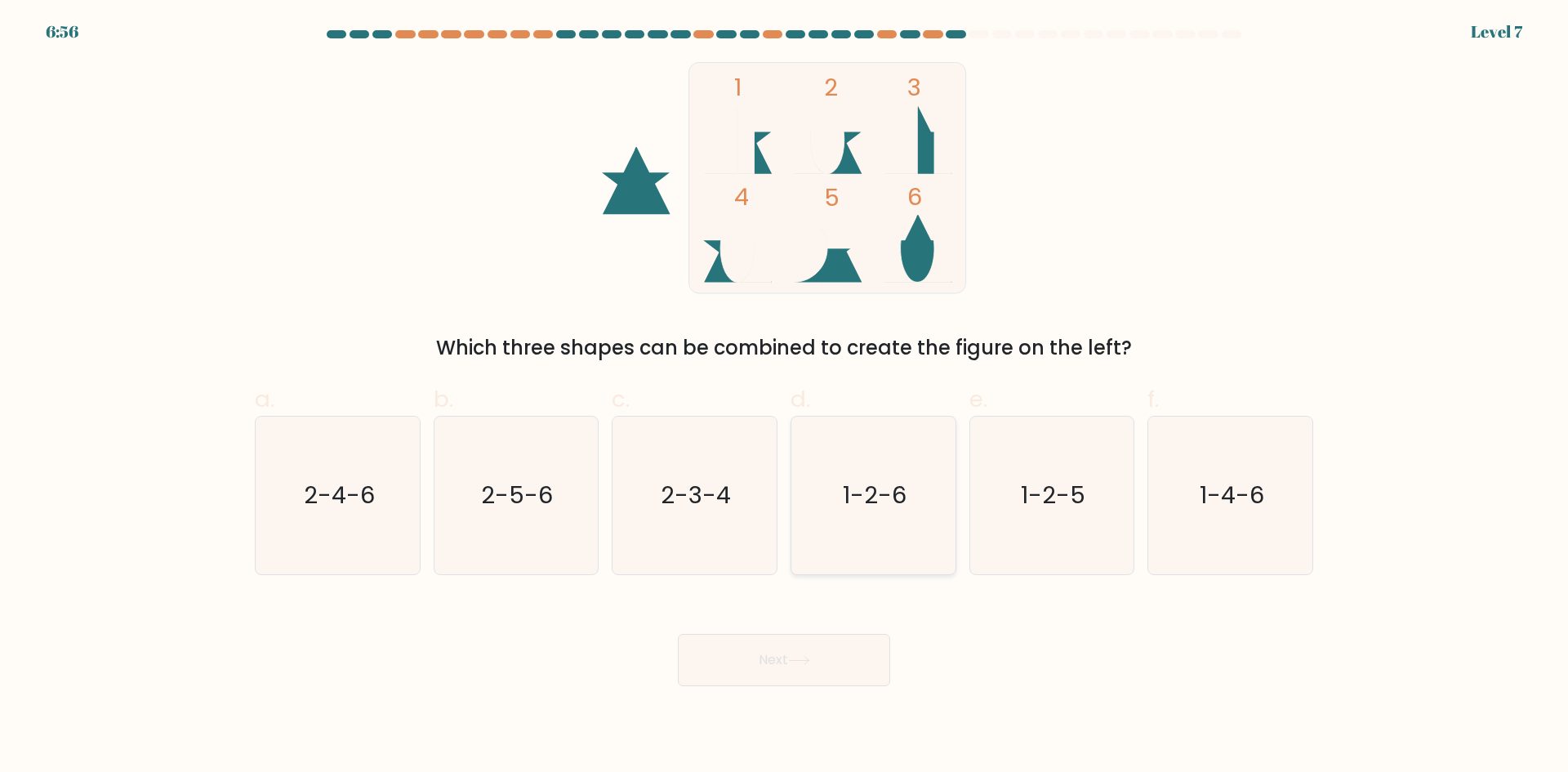
click at [875, 506] on text "1-2-6" at bounding box center [874, 495] width 63 height 33
click at [785, 397] on input "d. 1-2-6" at bounding box center [784, 391] width 1 height 11
radio input "true"
click at [792, 660] on icon at bounding box center [799, 660] width 22 height 9
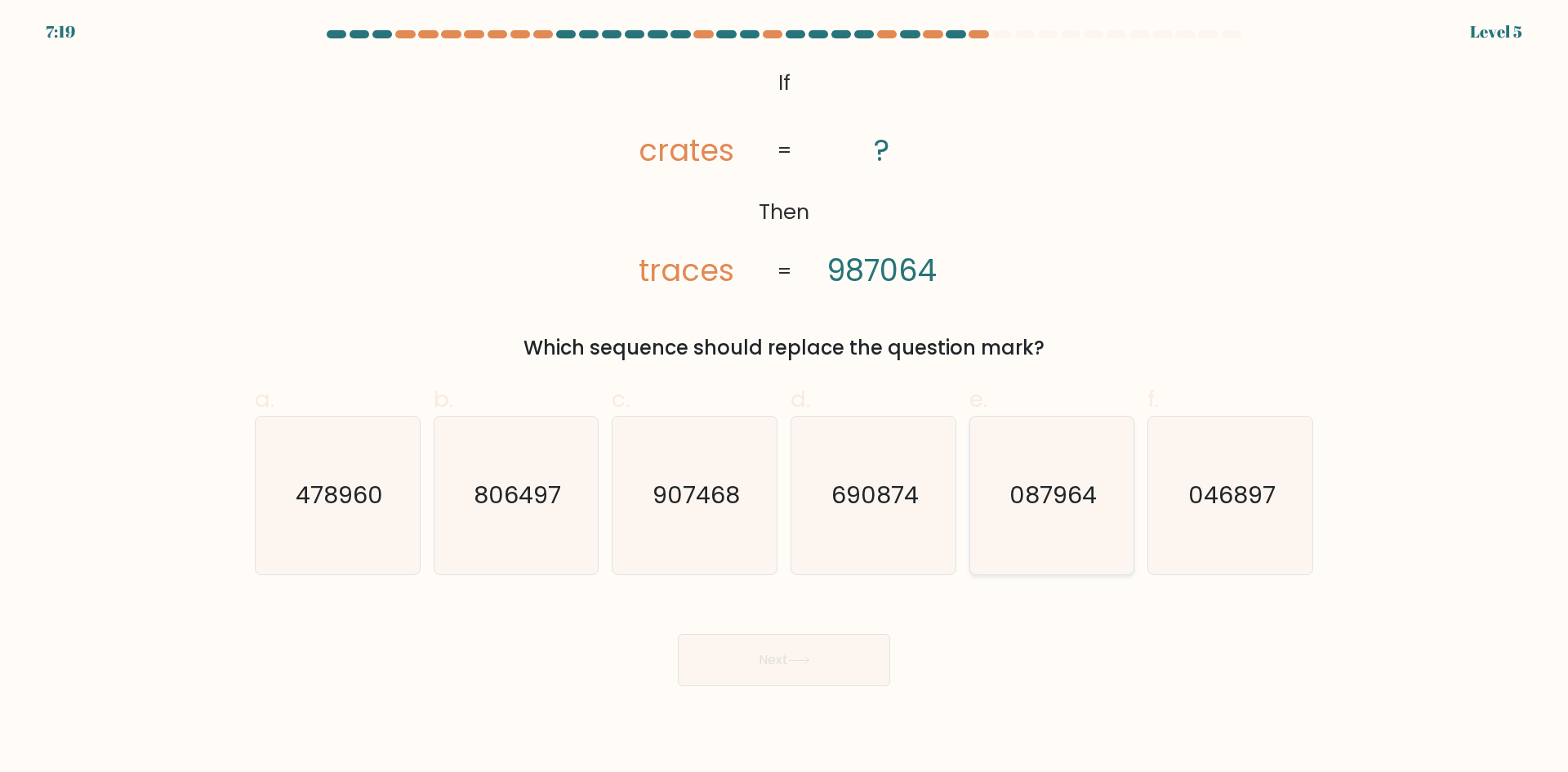
click at [1015, 482] on text "087964" at bounding box center [1053, 495] width 87 height 33
click at [785, 397] on input "e. 087964" at bounding box center [784, 391] width 1 height 11
radio input "true"
click at [795, 643] on button "Next" at bounding box center [784, 659] width 212 height 52
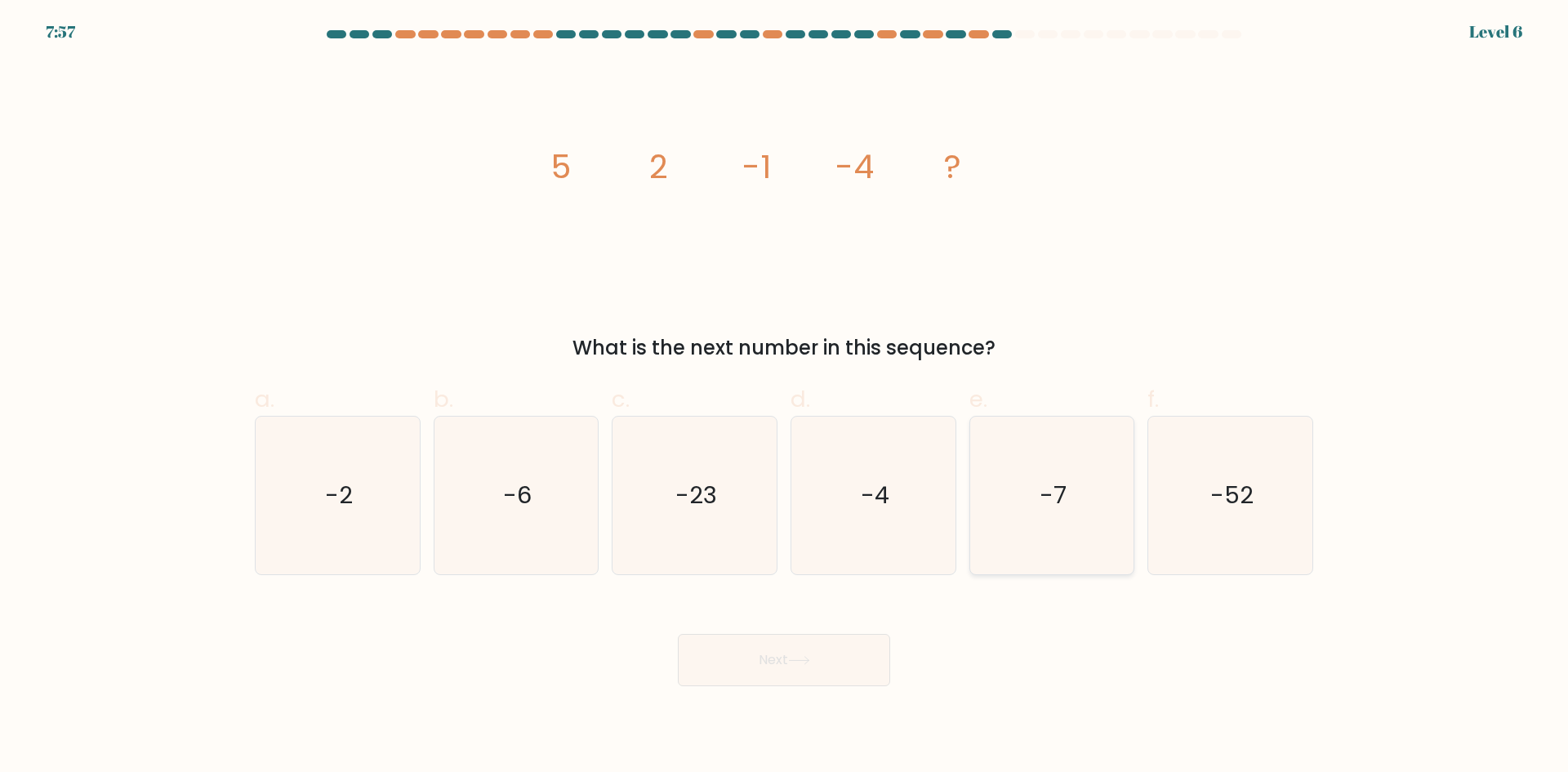
click at [1033, 496] on icon "-7" at bounding box center [1051, 495] width 157 height 157
click at [785, 397] on input "e. -7" at bounding box center [784, 391] width 1 height 11
radio input "true"
click at [793, 659] on icon at bounding box center [799, 660] width 22 height 9
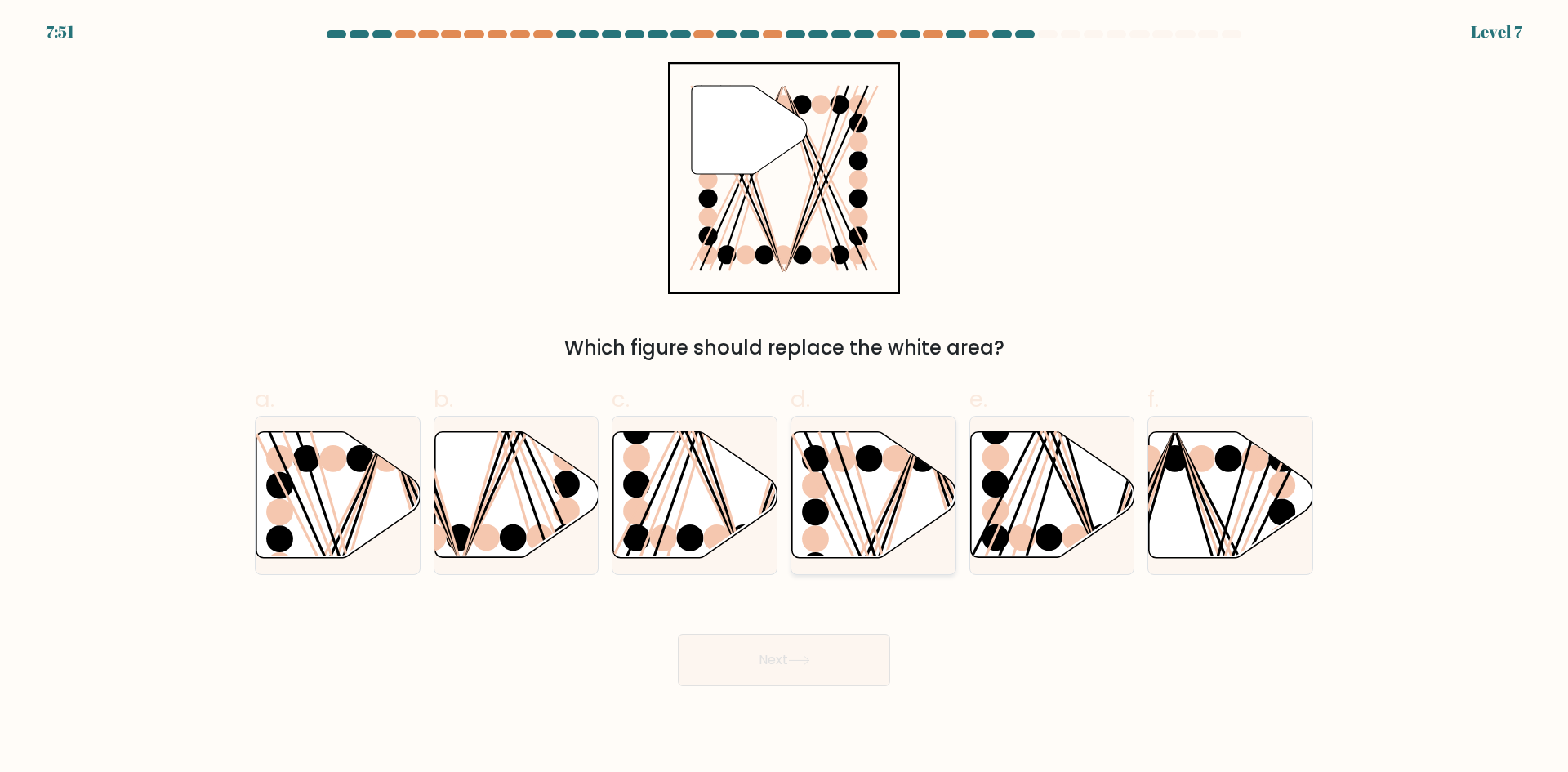
click at [858, 527] on icon at bounding box center [874, 495] width 164 height 126
click at [785, 397] on input "d." at bounding box center [784, 391] width 1 height 11
radio input "true"
click at [789, 685] on button "Next" at bounding box center [784, 659] width 212 height 52
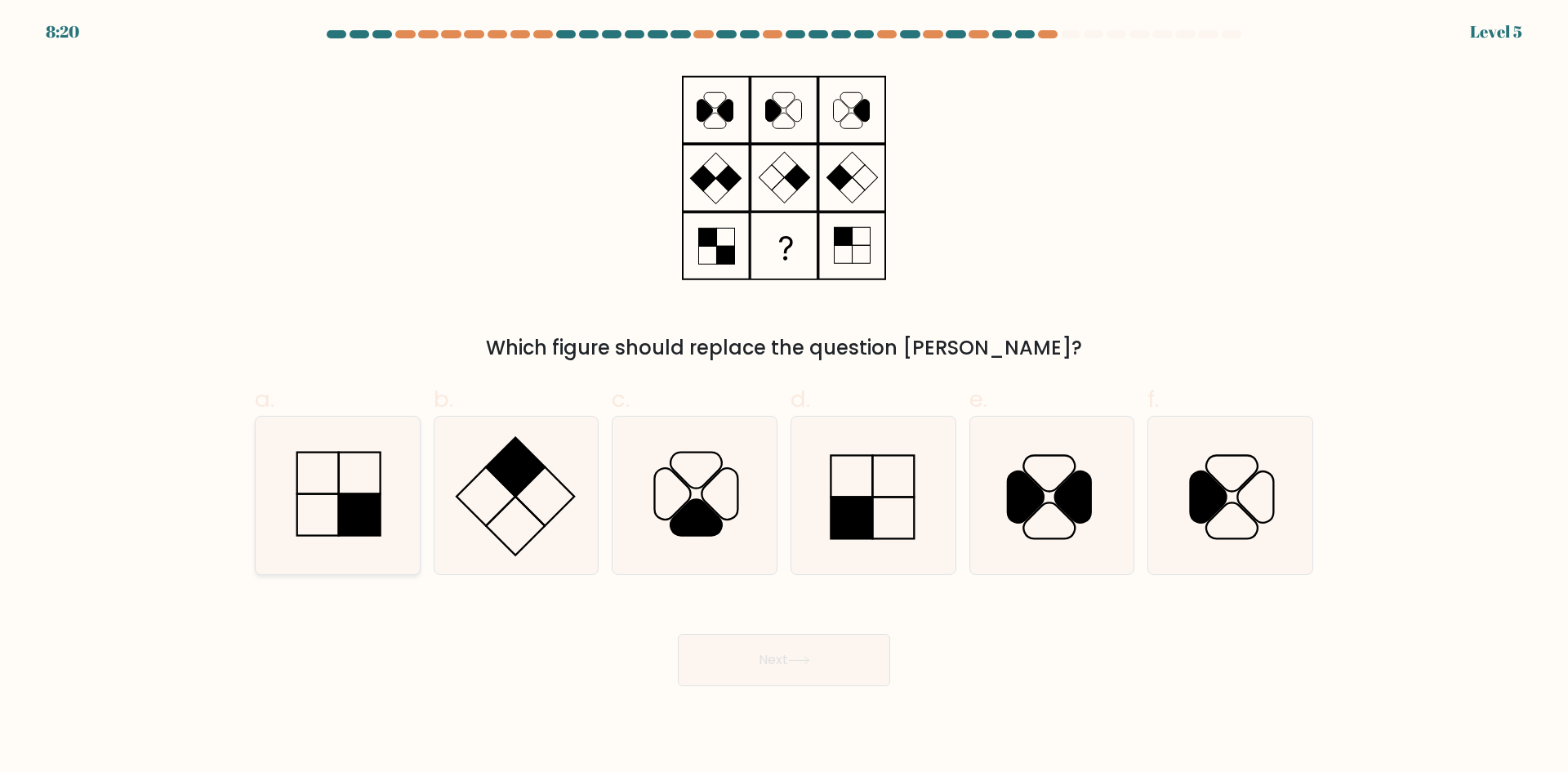
click at [376, 523] on rect at bounding box center [360, 514] width 42 height 42
click at [784, 397] on input "a." at bounding box center [784, 391] width 1 height 11
radio input "true"
click at [794, 656] on icon at bounding box center [799, 660] width 22 height 9
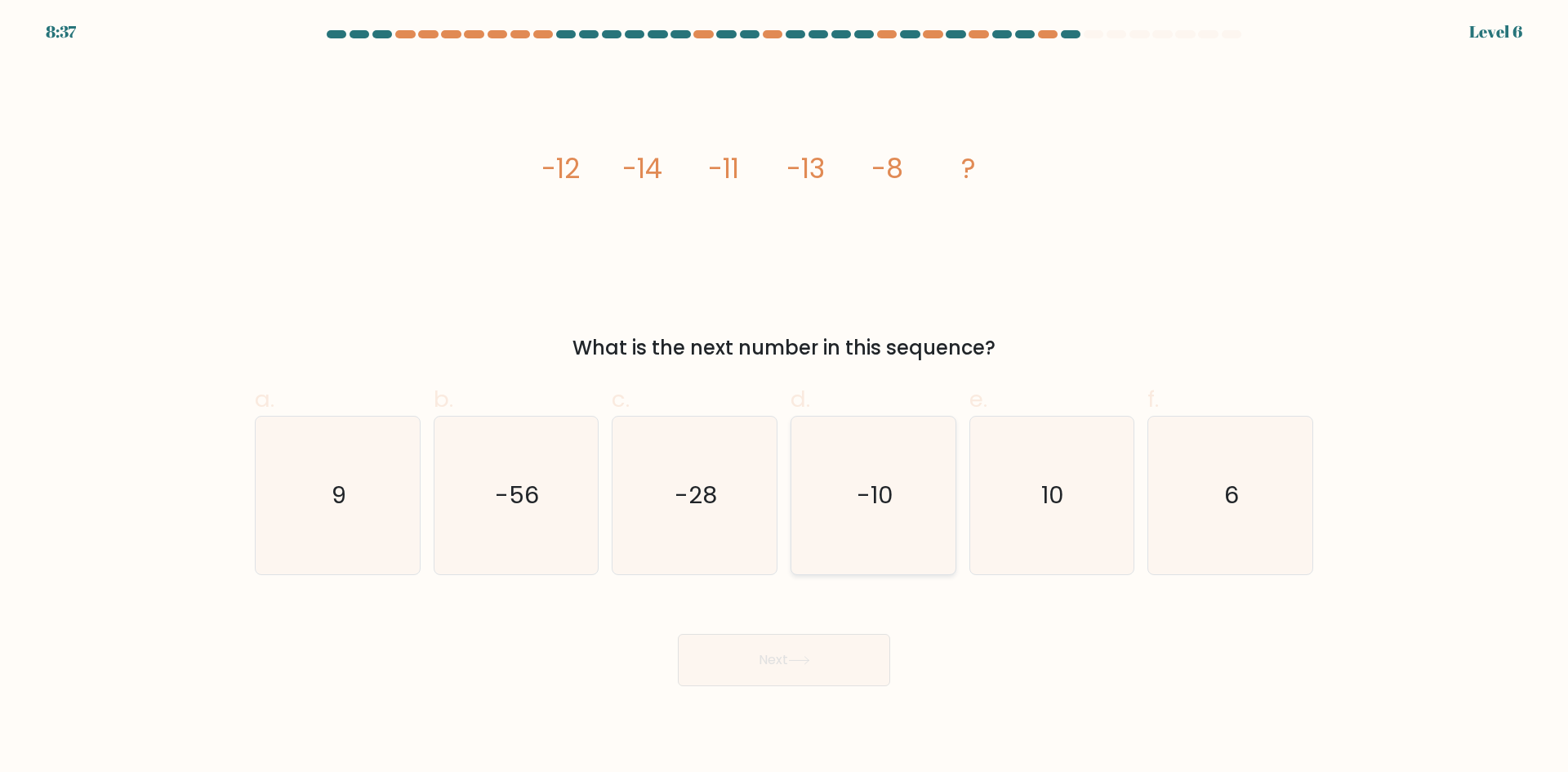
click at [889, 522] on icon "-10" at bounding box center [873, 495] width 157 height 157
click at [785, 397] on input "d. -10" at bounding box center [784, 391] width 1 height 11
radio input "true"
click at [782, 657] on button "Next" at bounding box center [784, 659] width 212 height 52
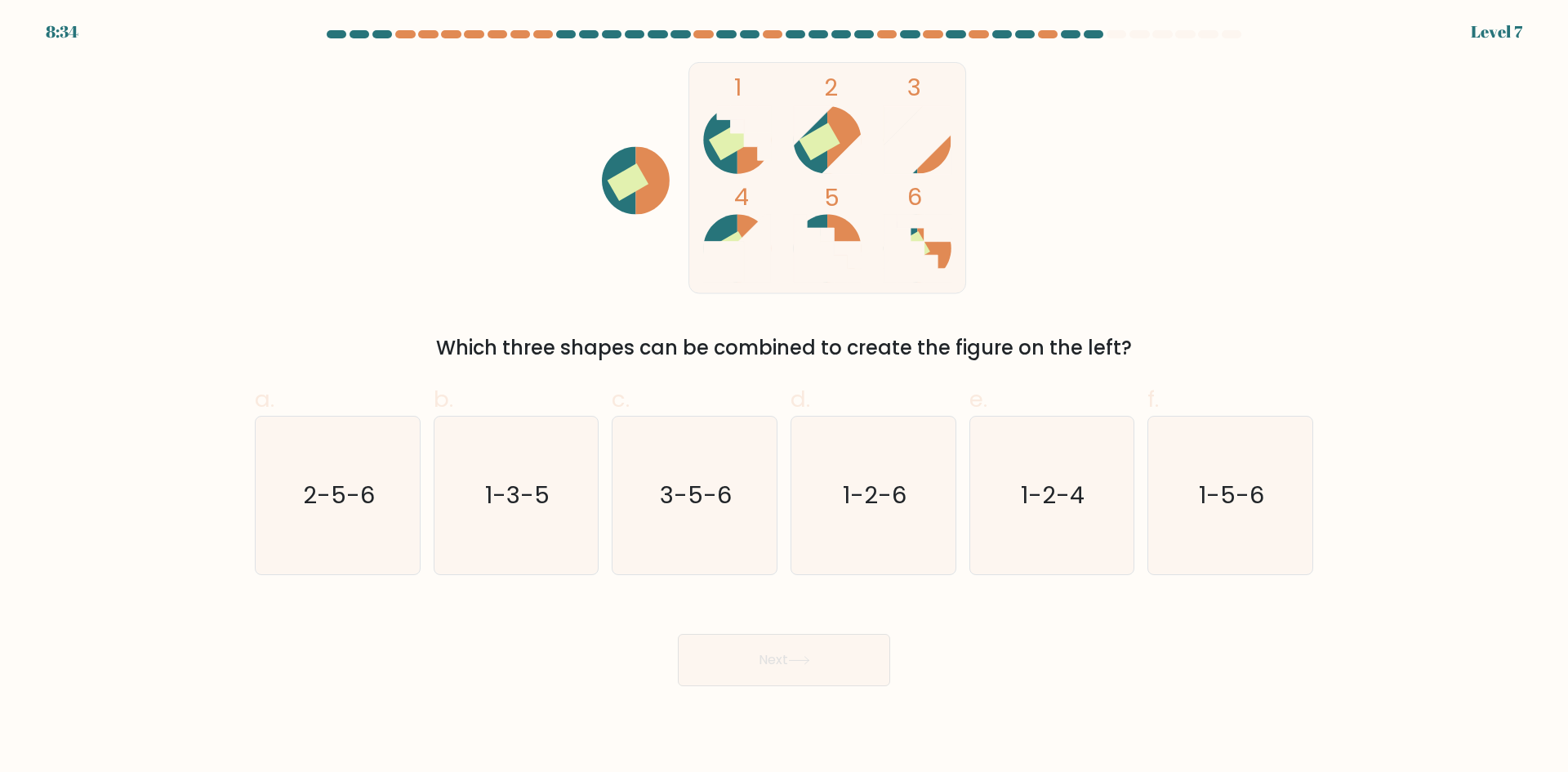
click at [832, 146] on rect at bounding box center [819, 142] width 41 height 38
click at [827, 139] on rect at bounding box center [819, 142] width 41 height 38
click at [1232, 470] on icon "1-5-6" at bounding box center [1230, 495] width 157 height 157
click at [785, 397] on input "f. 1-5-6" at bounding box center [784, 391] width 1 height 11
radio input "true"
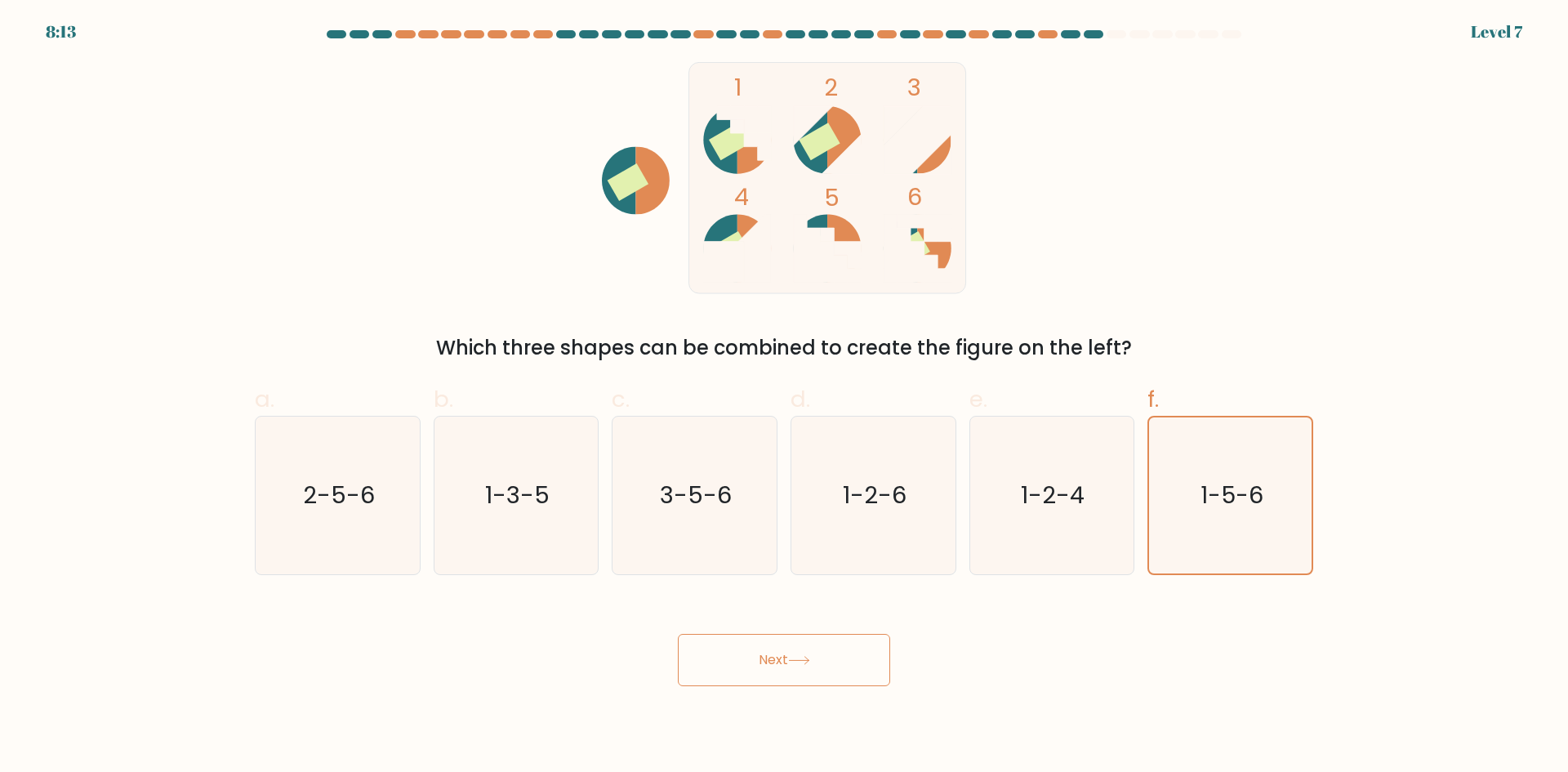
click at [782, 671] on button "Next" at bounding box center [784, 659] width 212 height 52
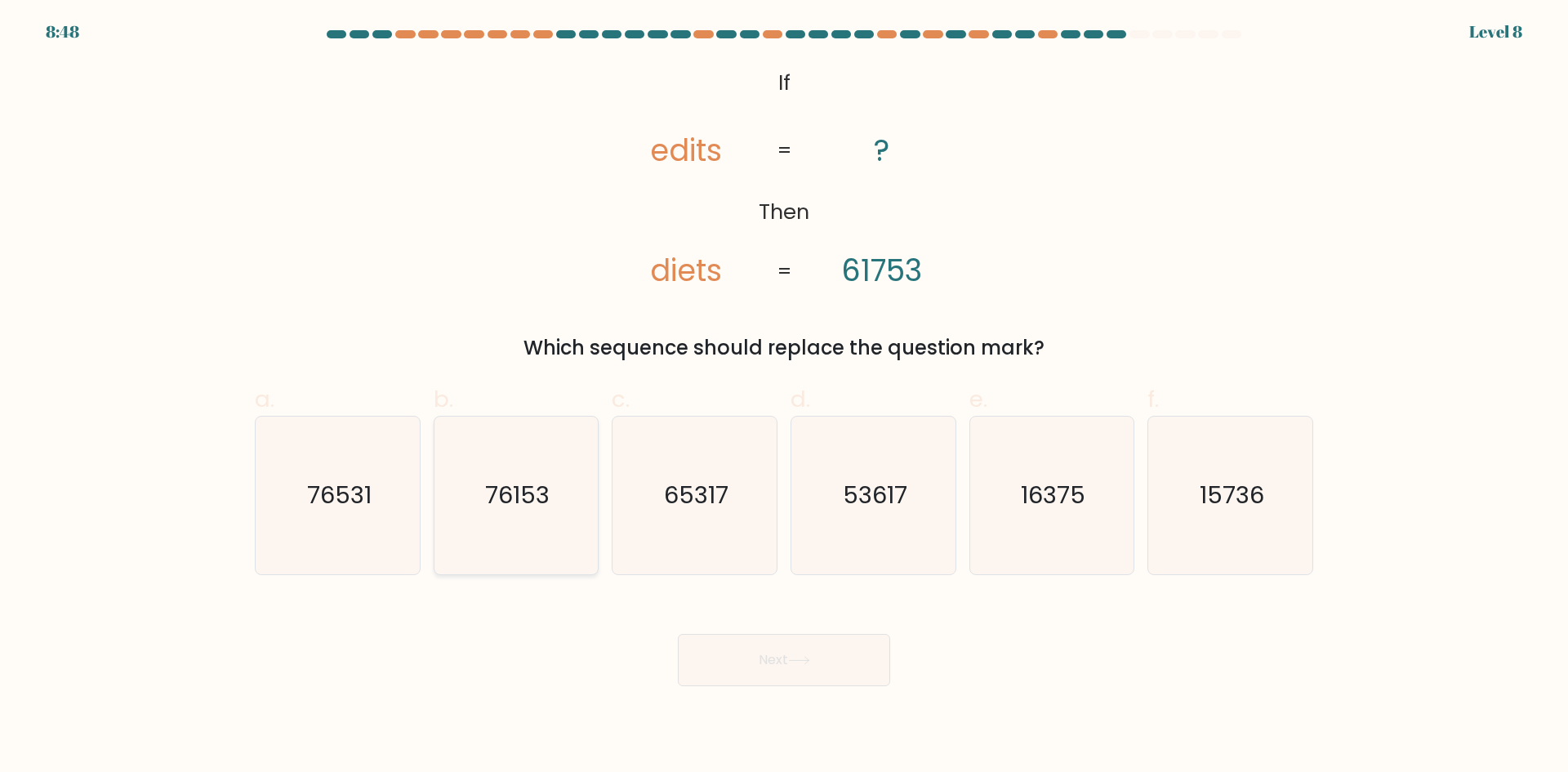
click at [524, 481] on text "76153" at bounding box center [517, 495] width 64 height 33
click at [784, 397] on input "b. 76153" at bounding box center [784, 391] width 1 height 11
radio input "true"
click at [788, 659] on button "Next" at bounding box center [784, 659] width 212 height 52
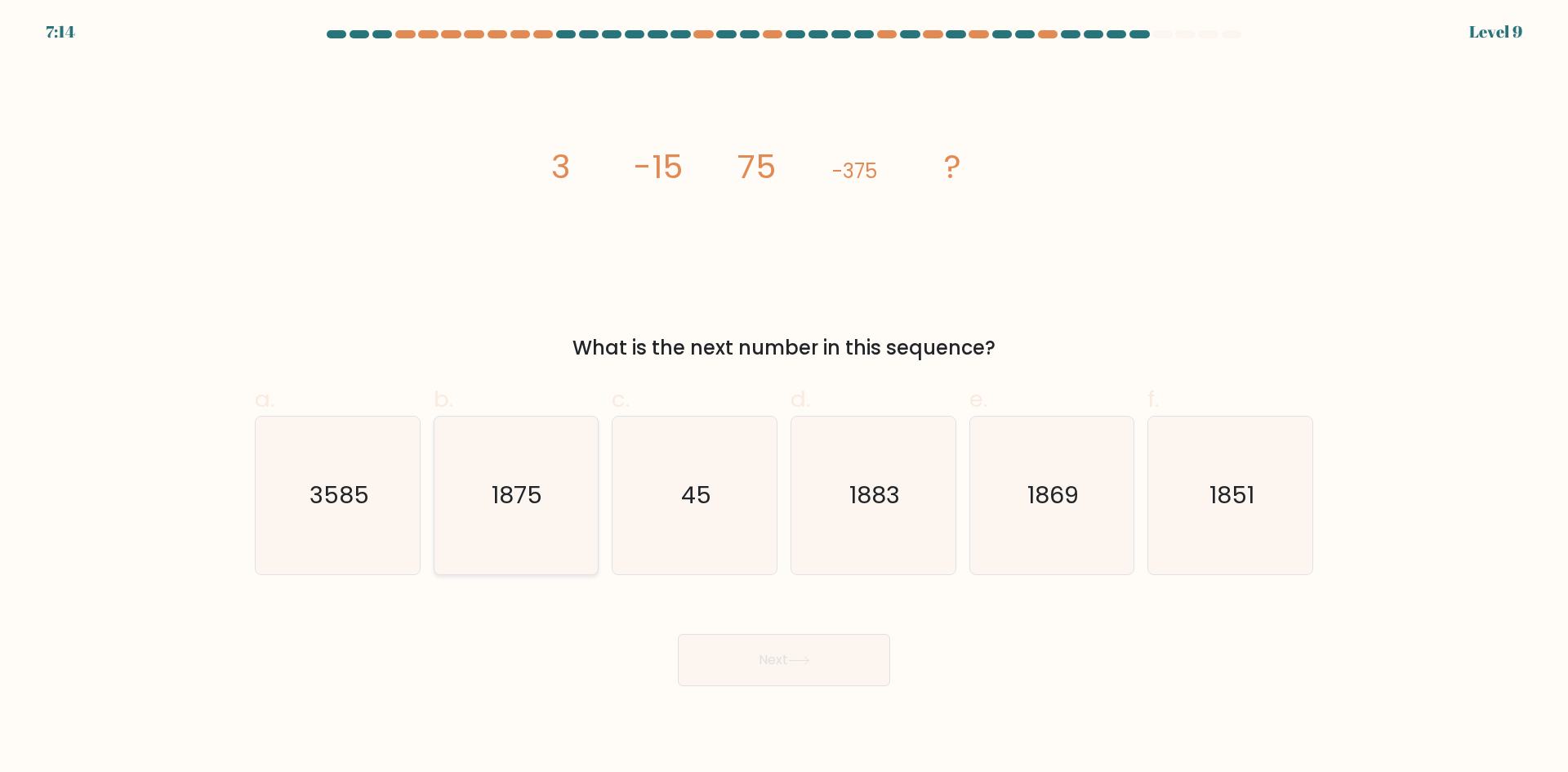
click at [525, 550] on icon "1875" at bounding box center [516, 495] width 157 height 157
click at [784, 397] on input "b. 1875" at bounding box center [784, 391] width 1 height 11
radio input "true"
click at [803, 665] on button "Next" at bounding box center [784, 659] width 212 height 52
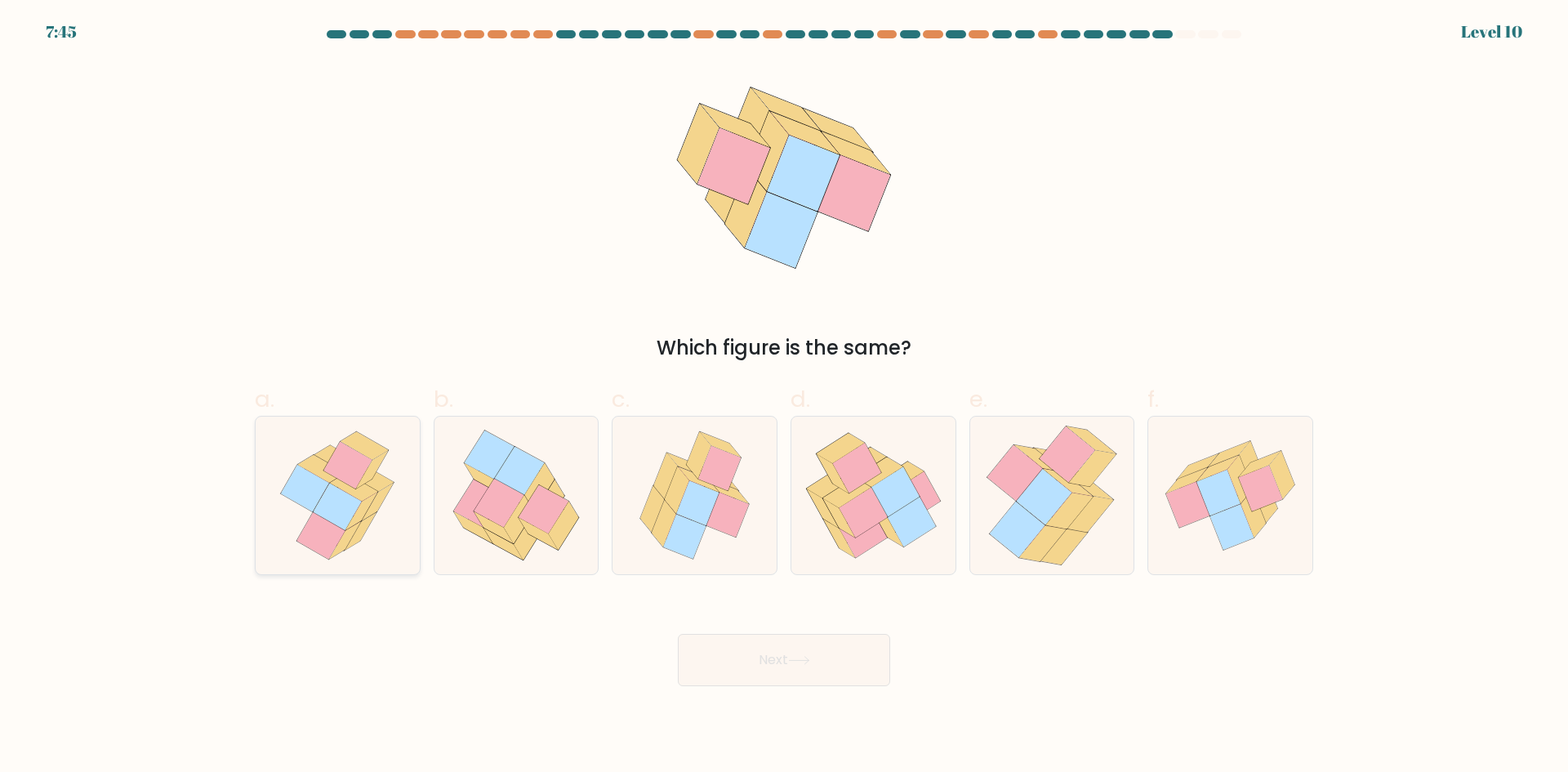
click at [352, 512] on icon at bounding box center [338, 507] width 49 height 48
click at [784, 397] on input "a." at bounding box center [784, 391] width 1 height 11
radio input "true"
click at [792, 667] on button "Next" at bounding box center [784, 659] width 212 height 52
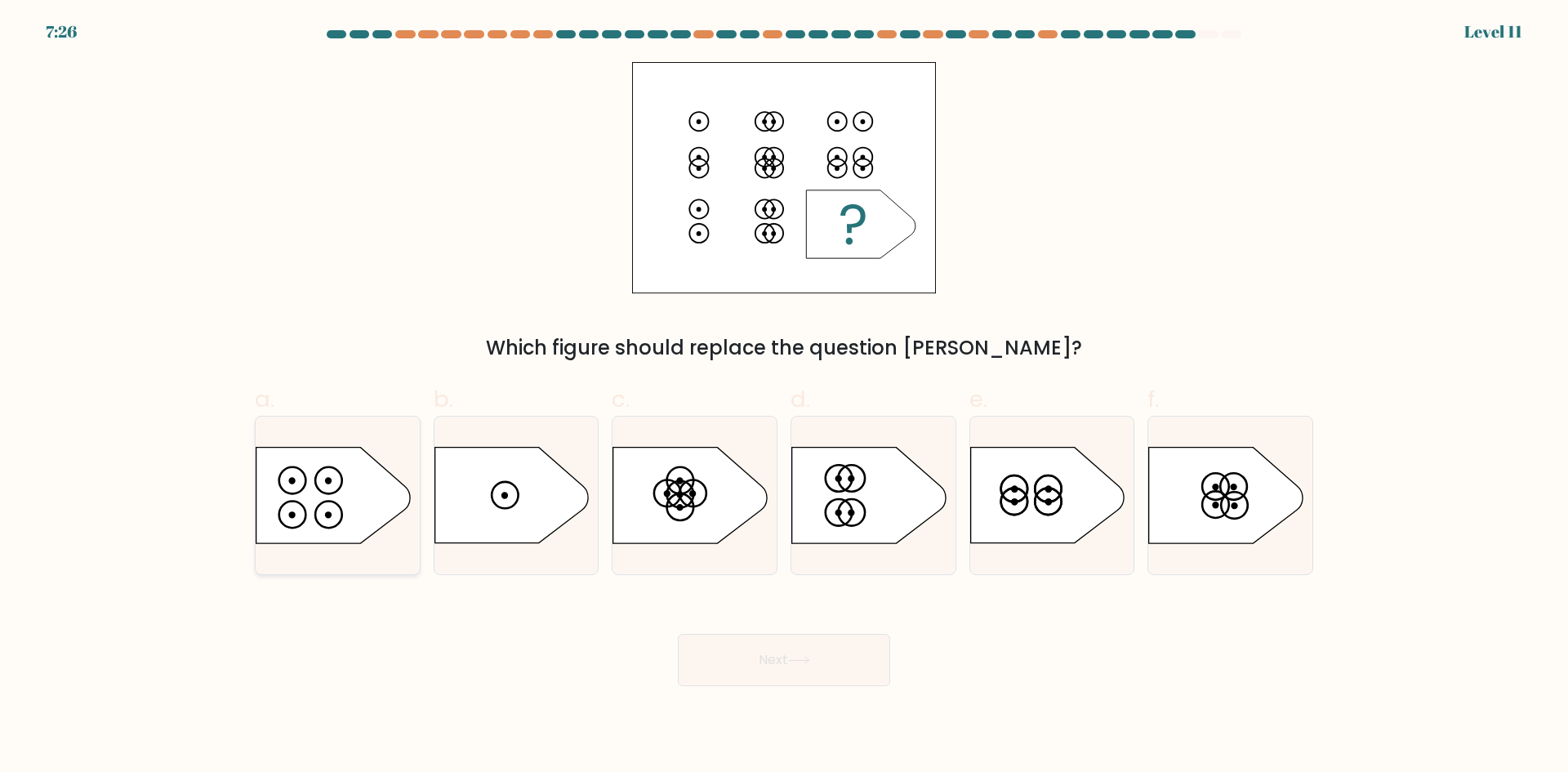
click at [330, 499] on icon at bounding box center [333, 495] width 153 height 96
click at [784, 397] on input "a." at bounding box center [784, 391] width 1 height 11
radio input "true"
click at [798, 667] on button "Next" at bounding box center [784, 659] width 212 height 52
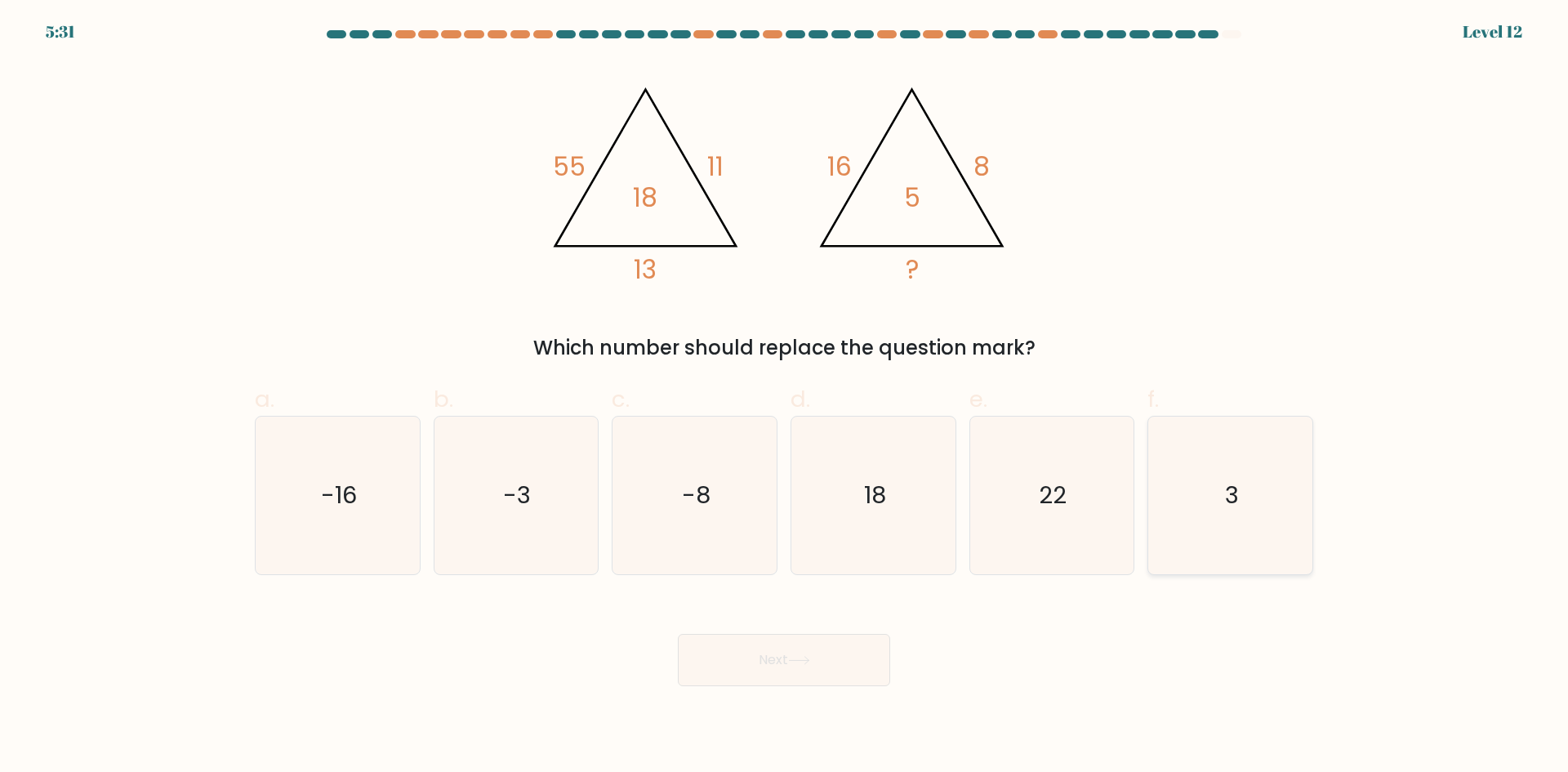
click at [1218, 496] on icon "3" at bounding box center [1230, 495] width 157 height 157
click at [785, 397] on input "f. 3" at bounding box center [784, 391] width 1 height 11
radio input "true"
click at [818, 652] on button "Next" at bounding box center [784, 659] width 212 height 52
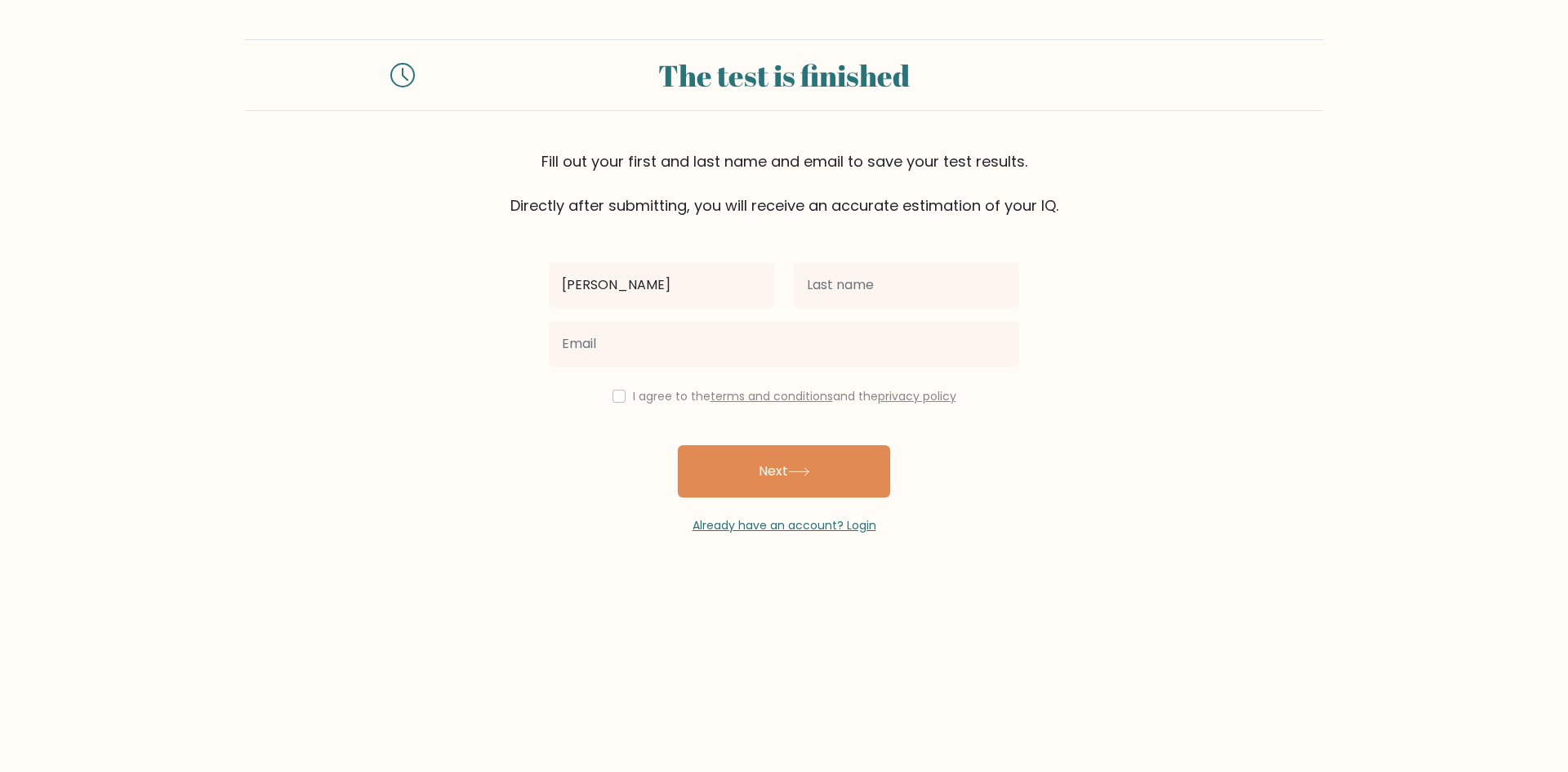
type input "[PERSON_NAME]"
type input "man"
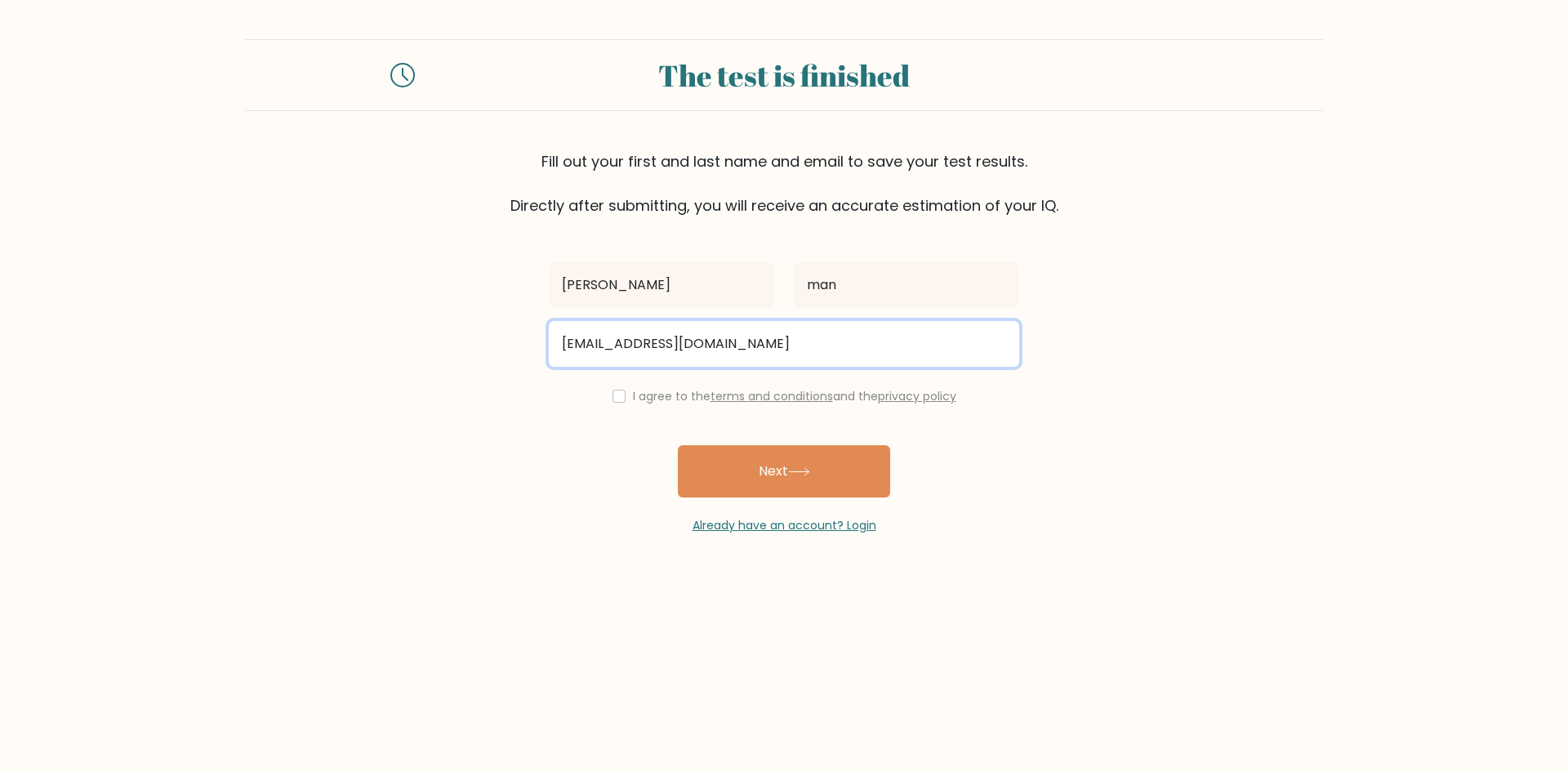
type input "stamos.manolis@gmail.com"
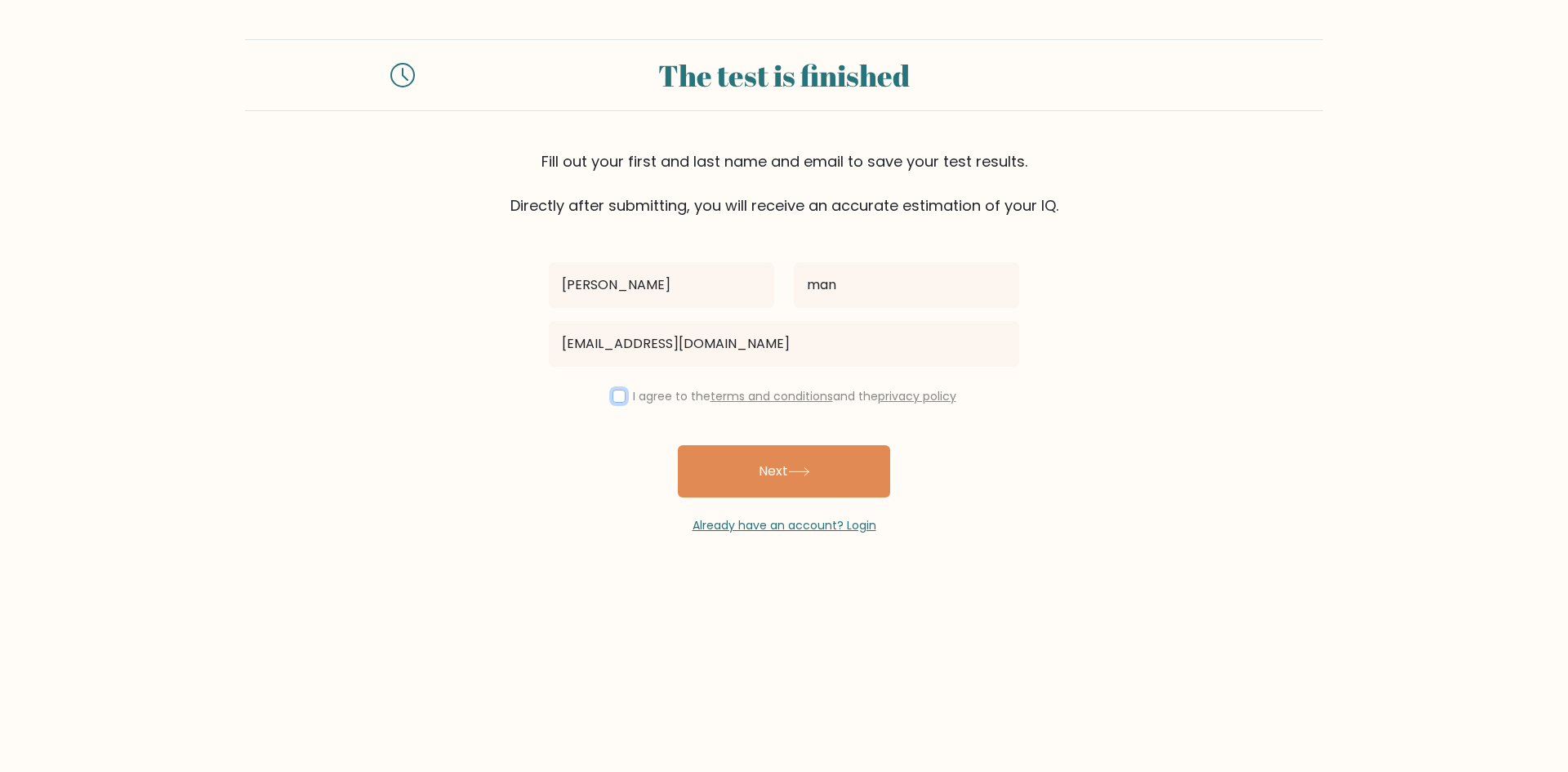
click at [619, 398] on input "checkbox" at bounding box center [619, 396] width 13 height 13
checkbox input "true"
click at [818, 472] on button "Next" at bounding box center [784, 470] width 212 height 52
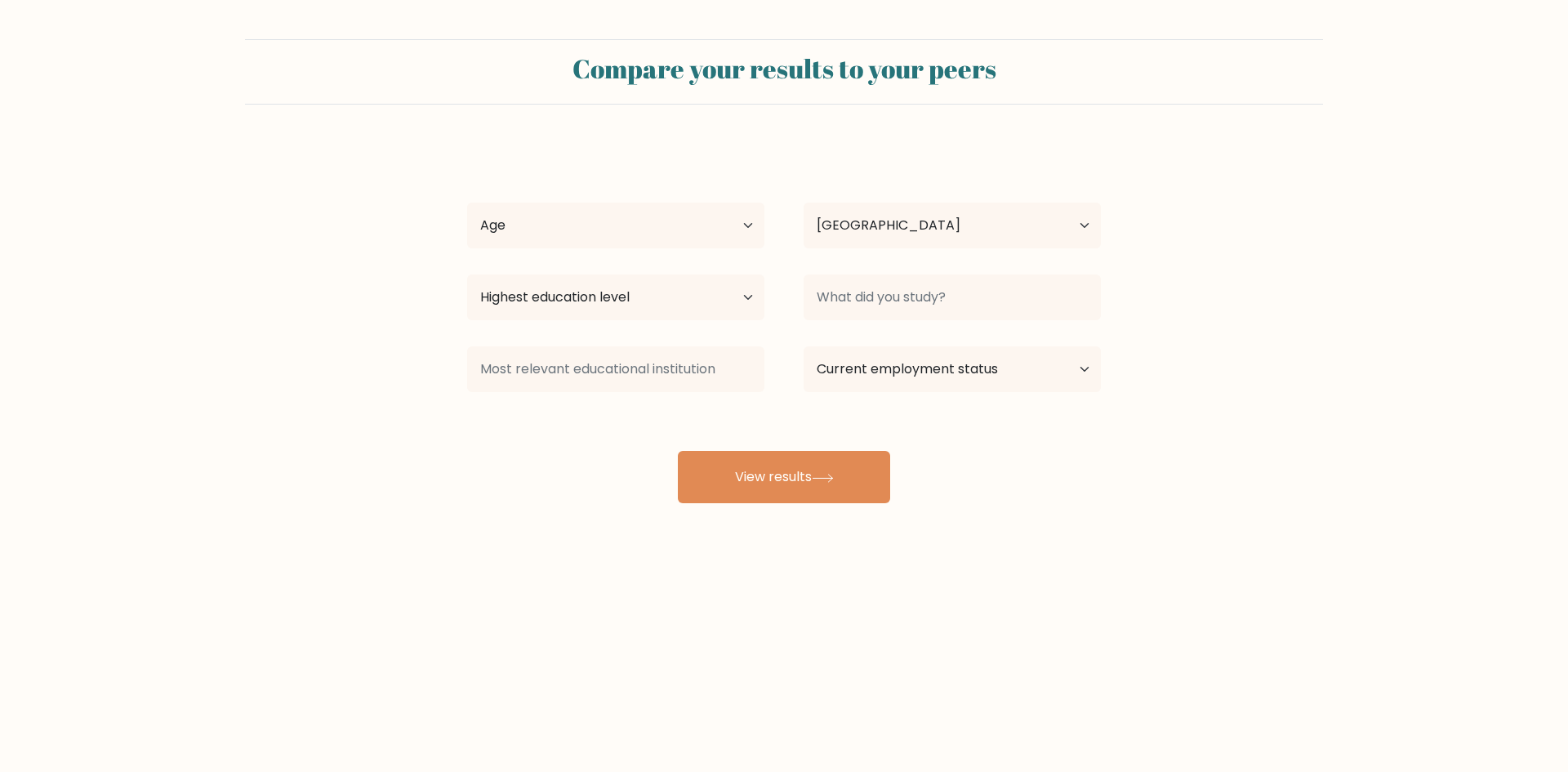
select select "GR"
click at [656, 211] on select "Age Under [DEMOGRAPHIC_DATA] [DEMOGRAPHIC_DATA] [DEMOGRAPHIC_DATA] [DEMOGRAPHIC…" at bounding box center [615, 226] width 297 height 46
select select "35_44"
click at [467, 203] on select "Age Under [DEMOGRAPHIC_DATA] [DEMOGRAPHIC_DATA] [DEMOGRAPHIC_DATA] [DEMOGRAPHIC…" at bounding box center [615, 226] width 297 height 46
click at [702, 292] on select "Highest education level No schooling Primary Lower Secondary Upper Secondary Oc…" at bounding box center [615, 297] width 297 height 46
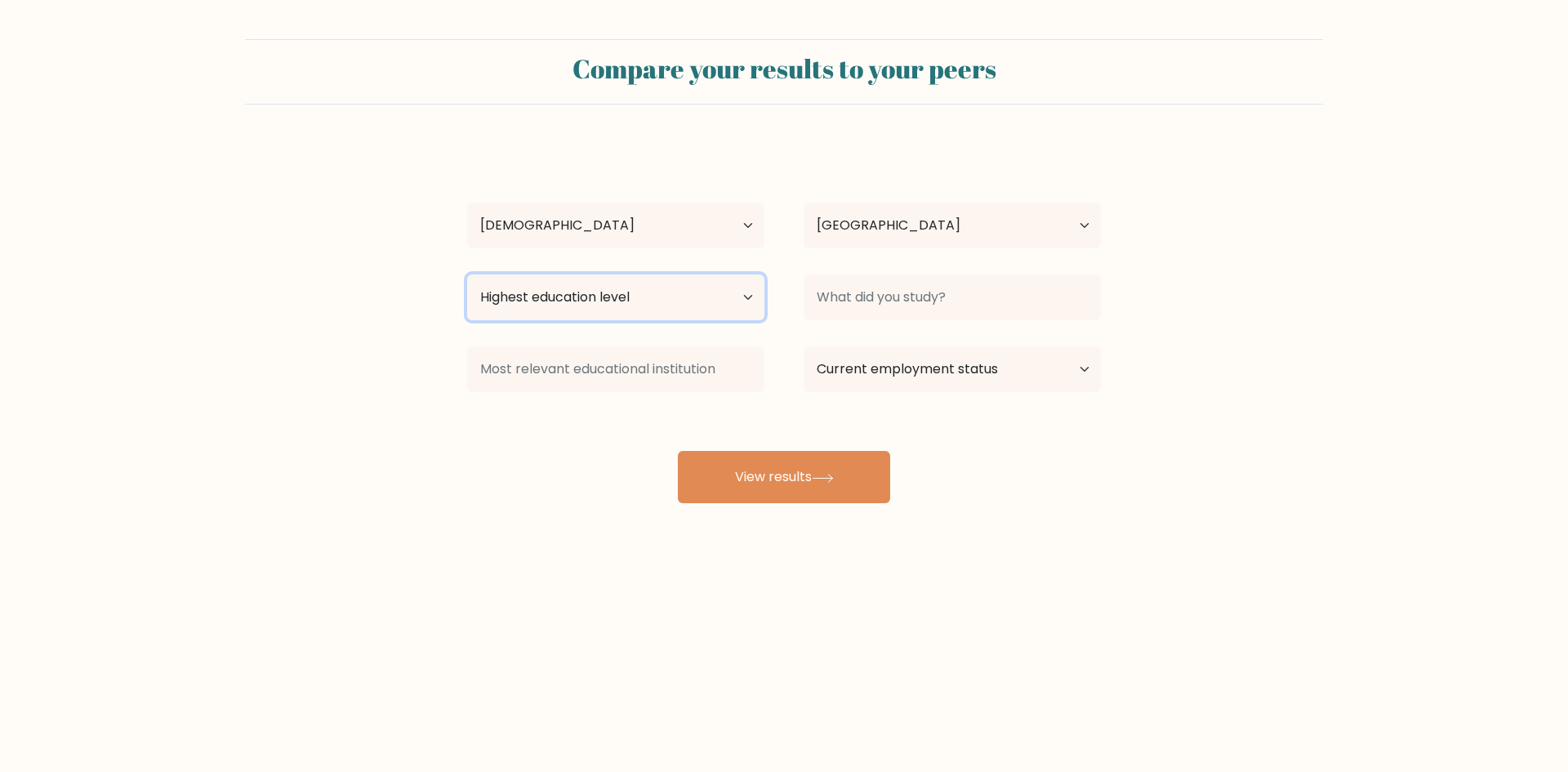
select select "doctoral_degree"
click at [467, 274] on select "Highest education level No schooling Primary Lower Secondary Upper Secondary Oc…" at bounding box center [615, 297] width 297 height 46
click at [922, 360] on select "Current employment status Employed Student Retired Other / prefer not to answer" at bounding box center [952, 369] width 297 height 46
select select "employed"
click at [804, 346] on select "Current employment status Employed Student Retired Other / prefer not to answer" at bounding box center [952, 369] width 297 height 46
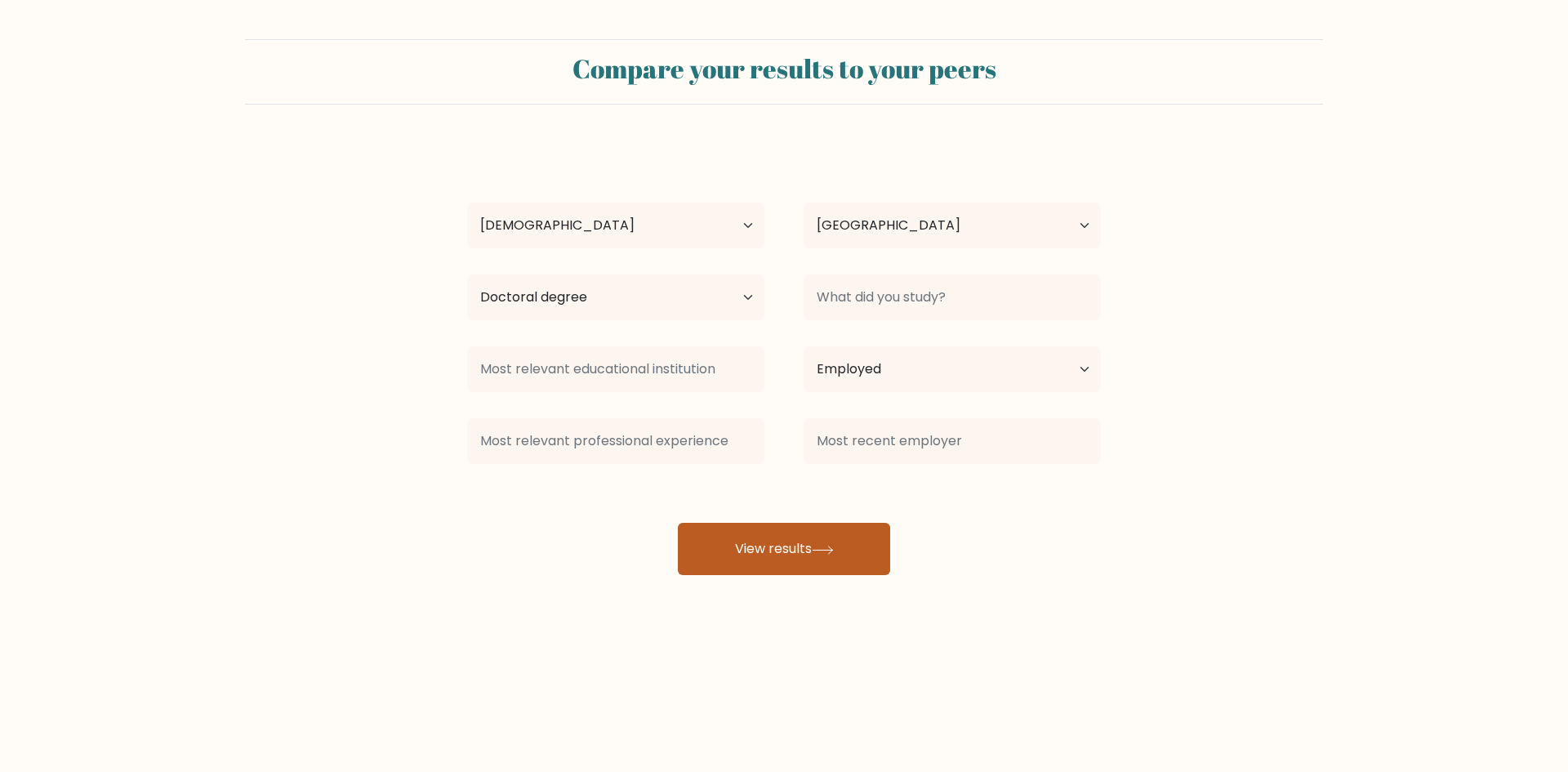
click at [782, 546] on button "View results" at bounding box center [784, 549] width 212 height 52
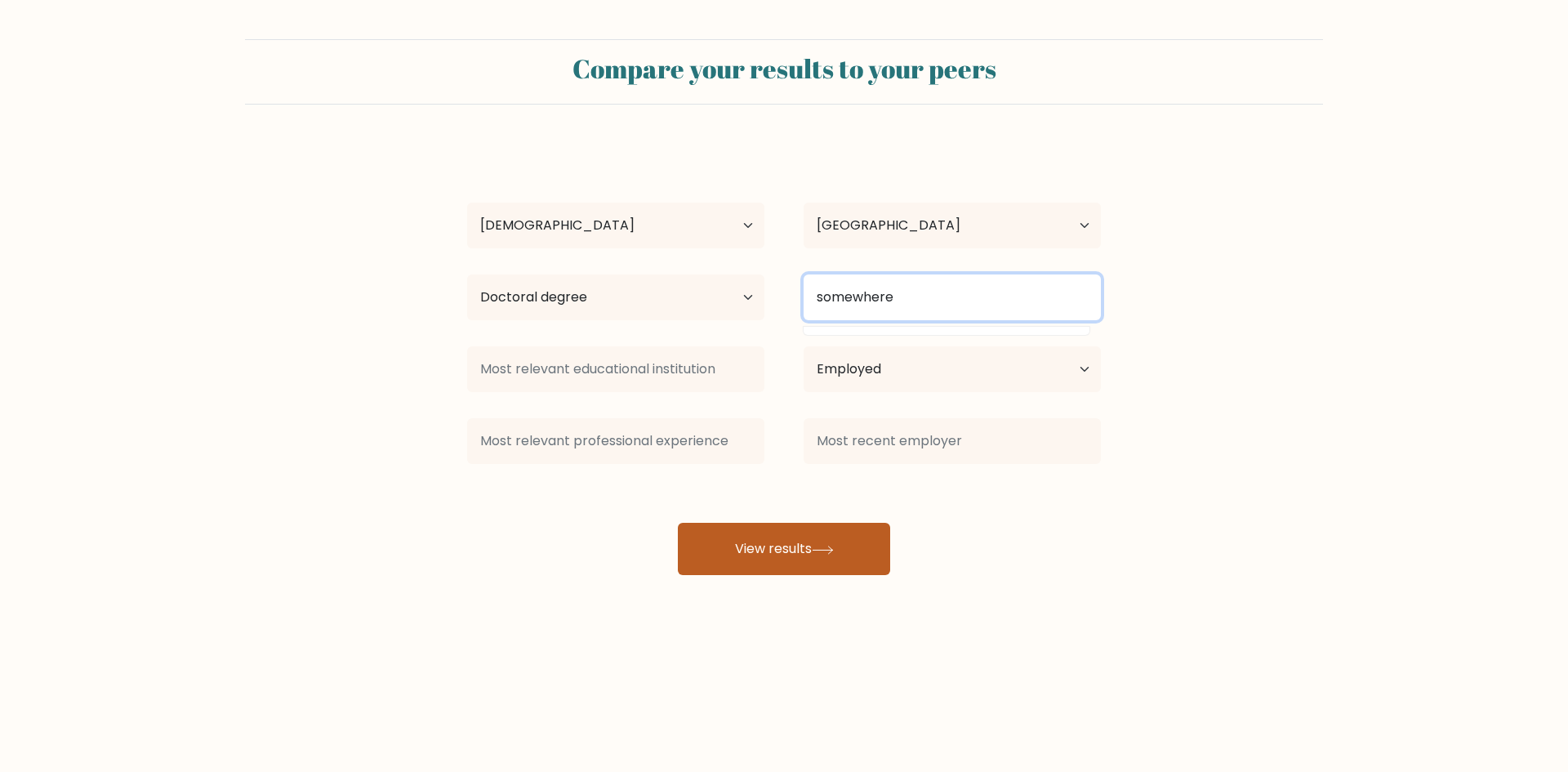
type input "somewhere"
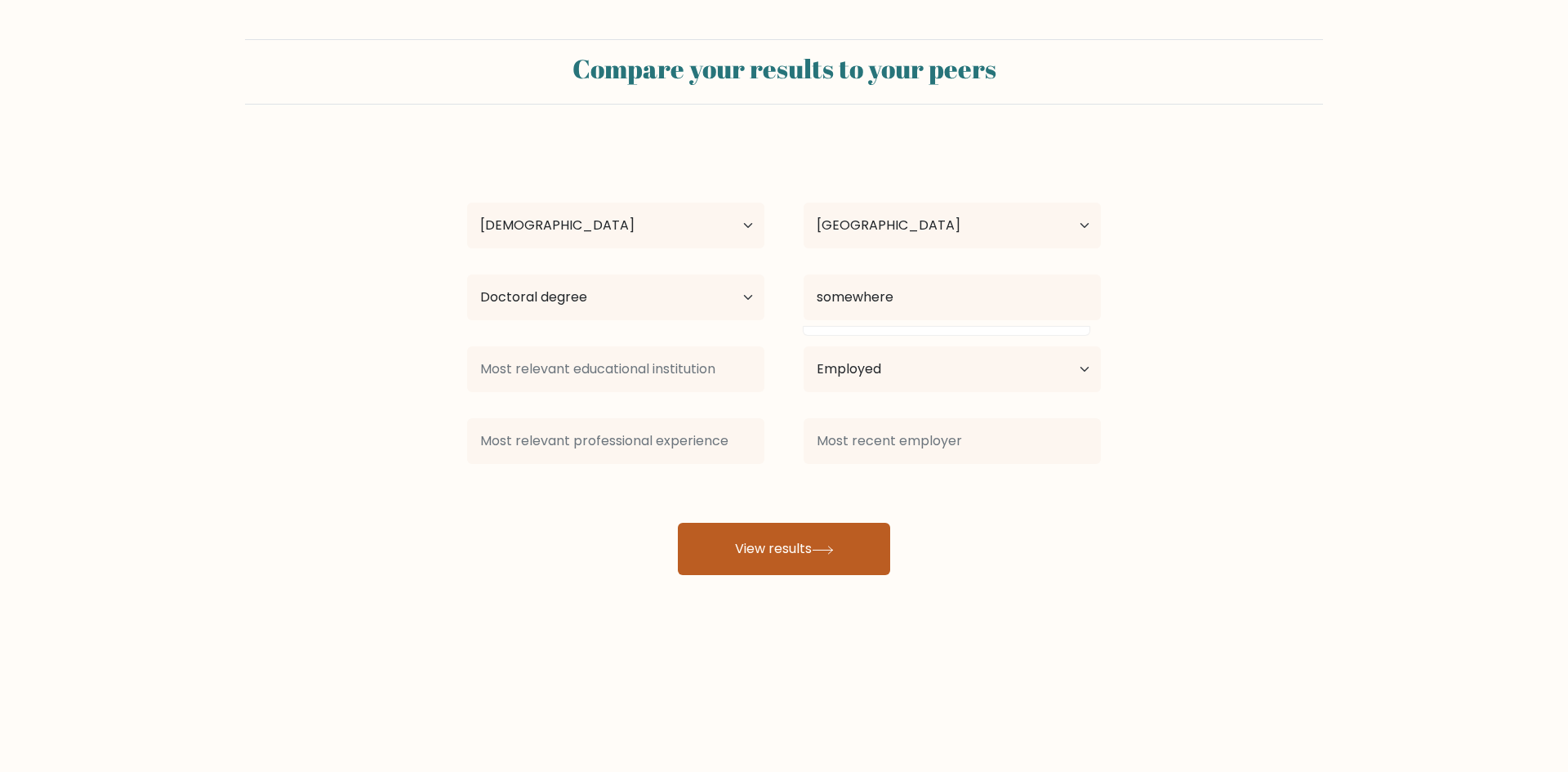
click at [796, 540] on button "View results" at bounding box center [784, 549] width 212 height 52
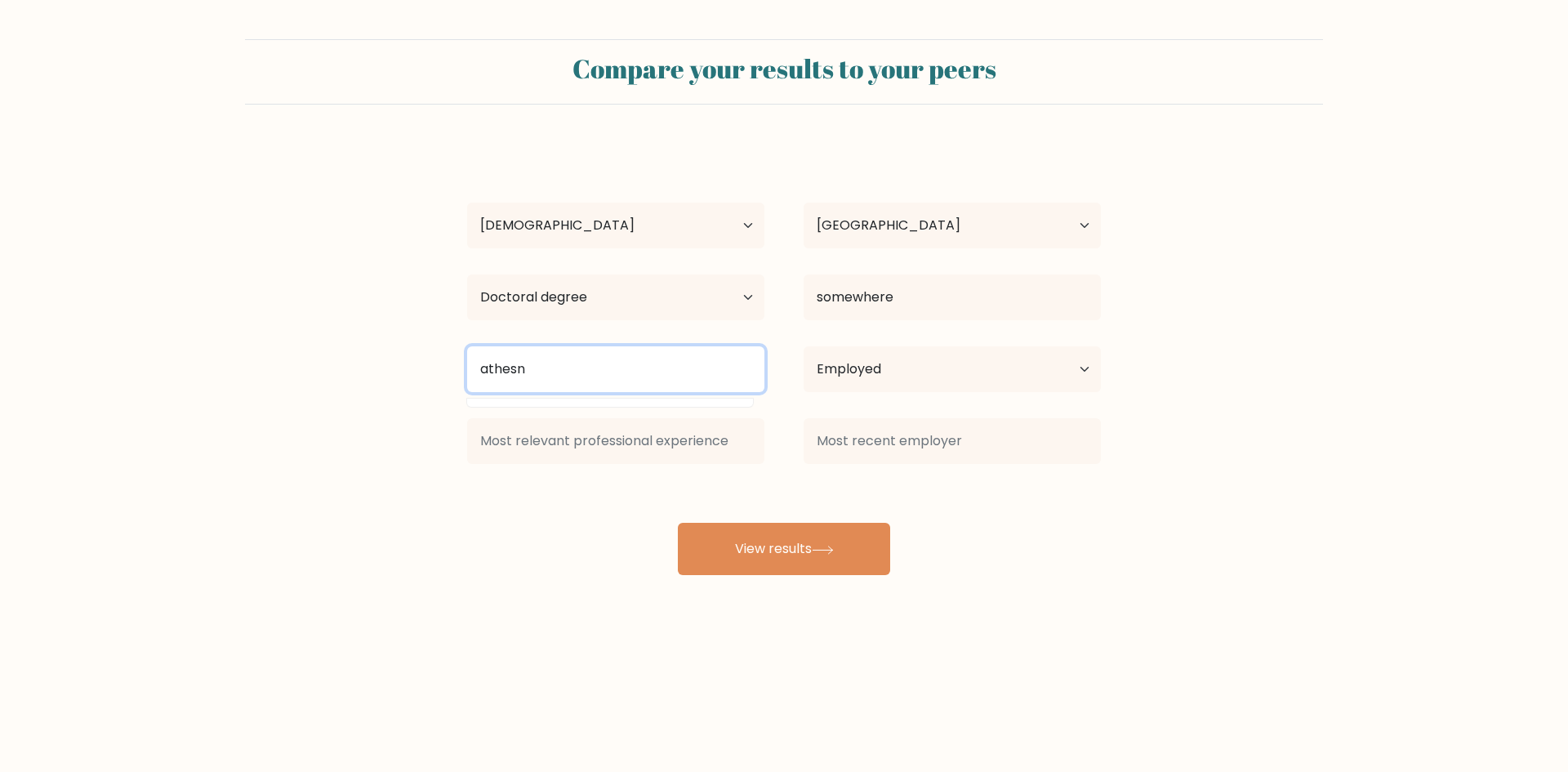
type input "athesn"
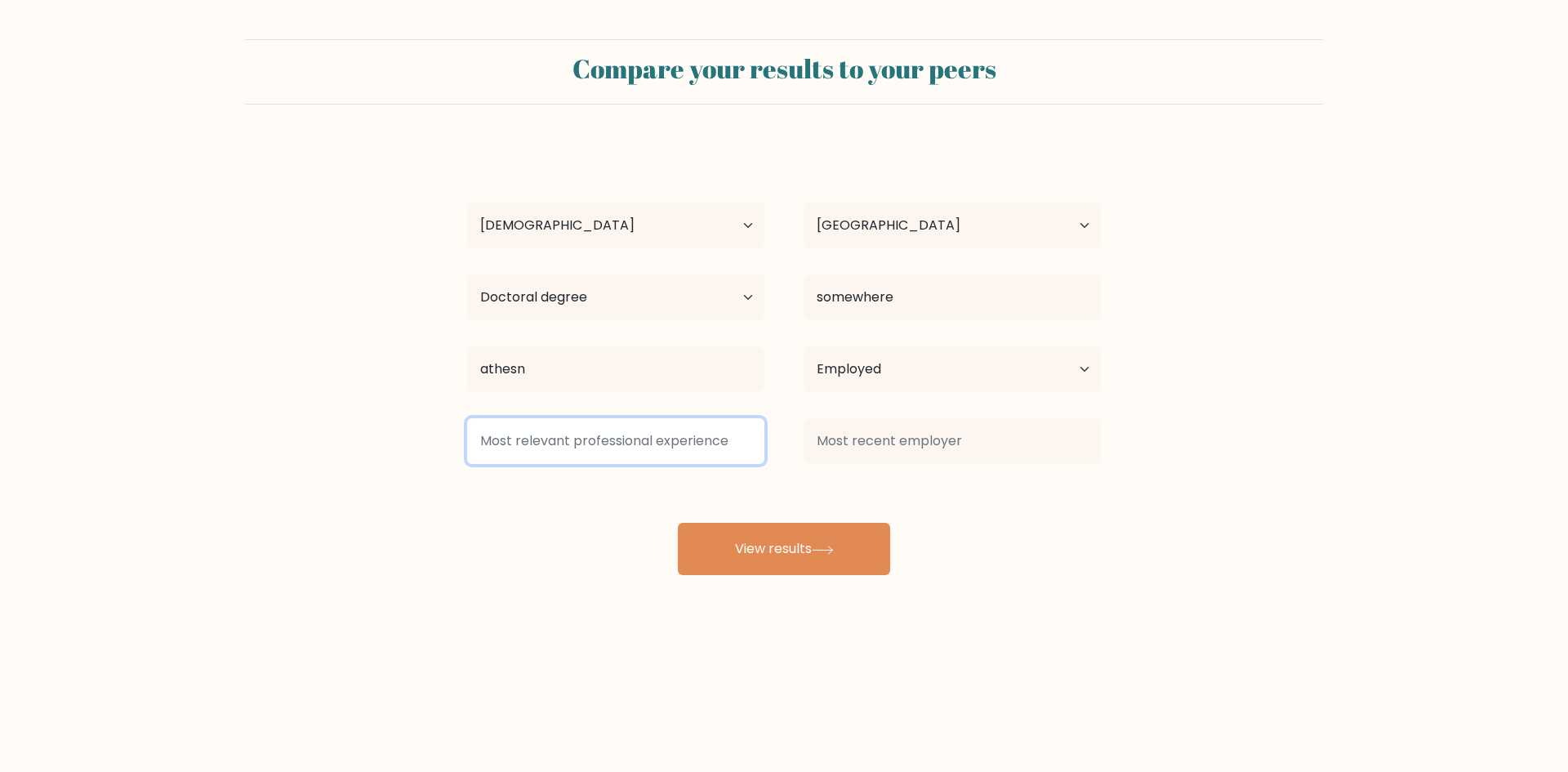
click at [610, 437] on input at bounding box center [615, 442] width 297 height 46
type input "s"
type input "soemthjng"
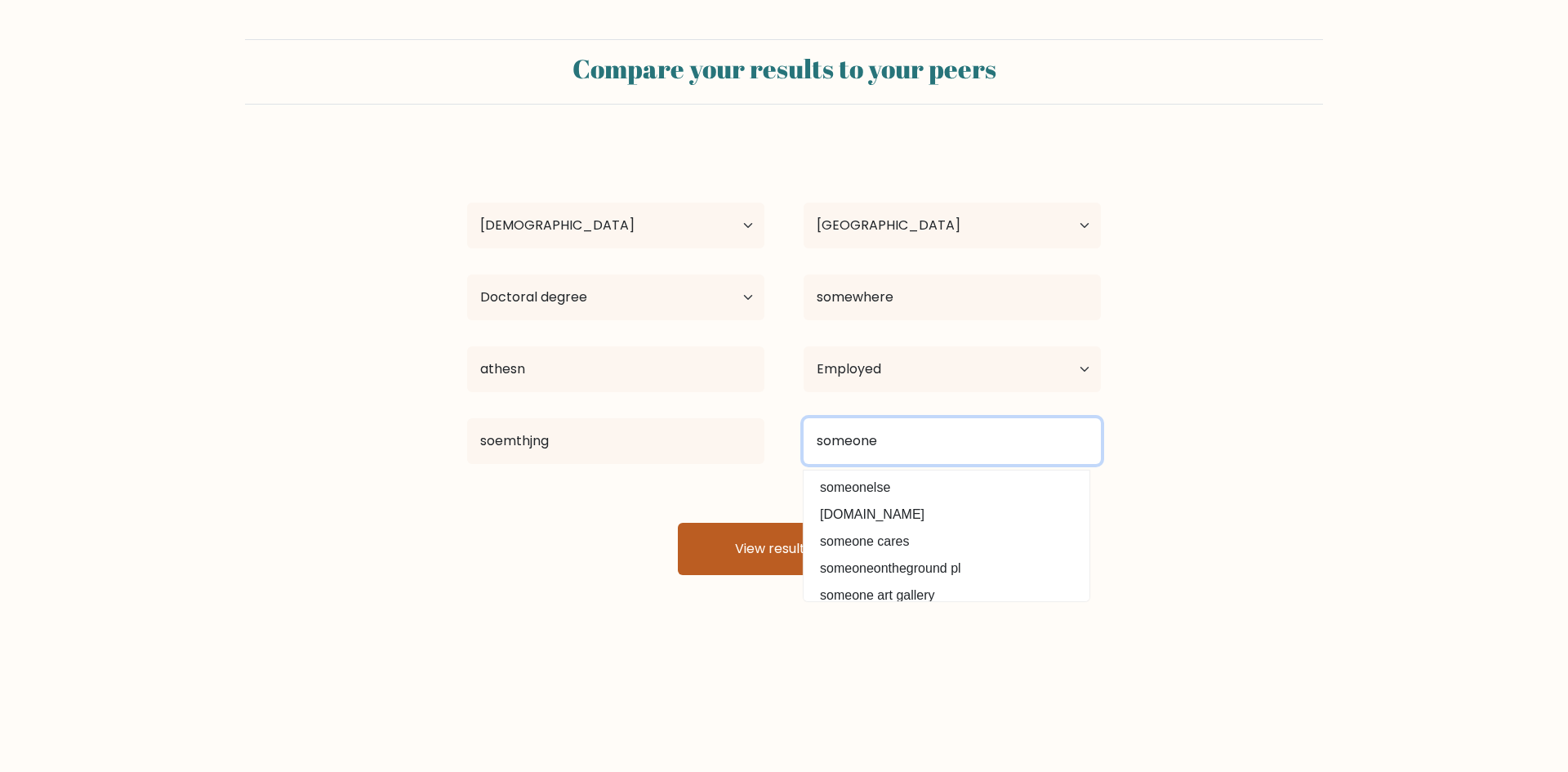
type input "someone"
click at [755, 559] on button "View results" at bounding box center [784, 549] width 212 height 52
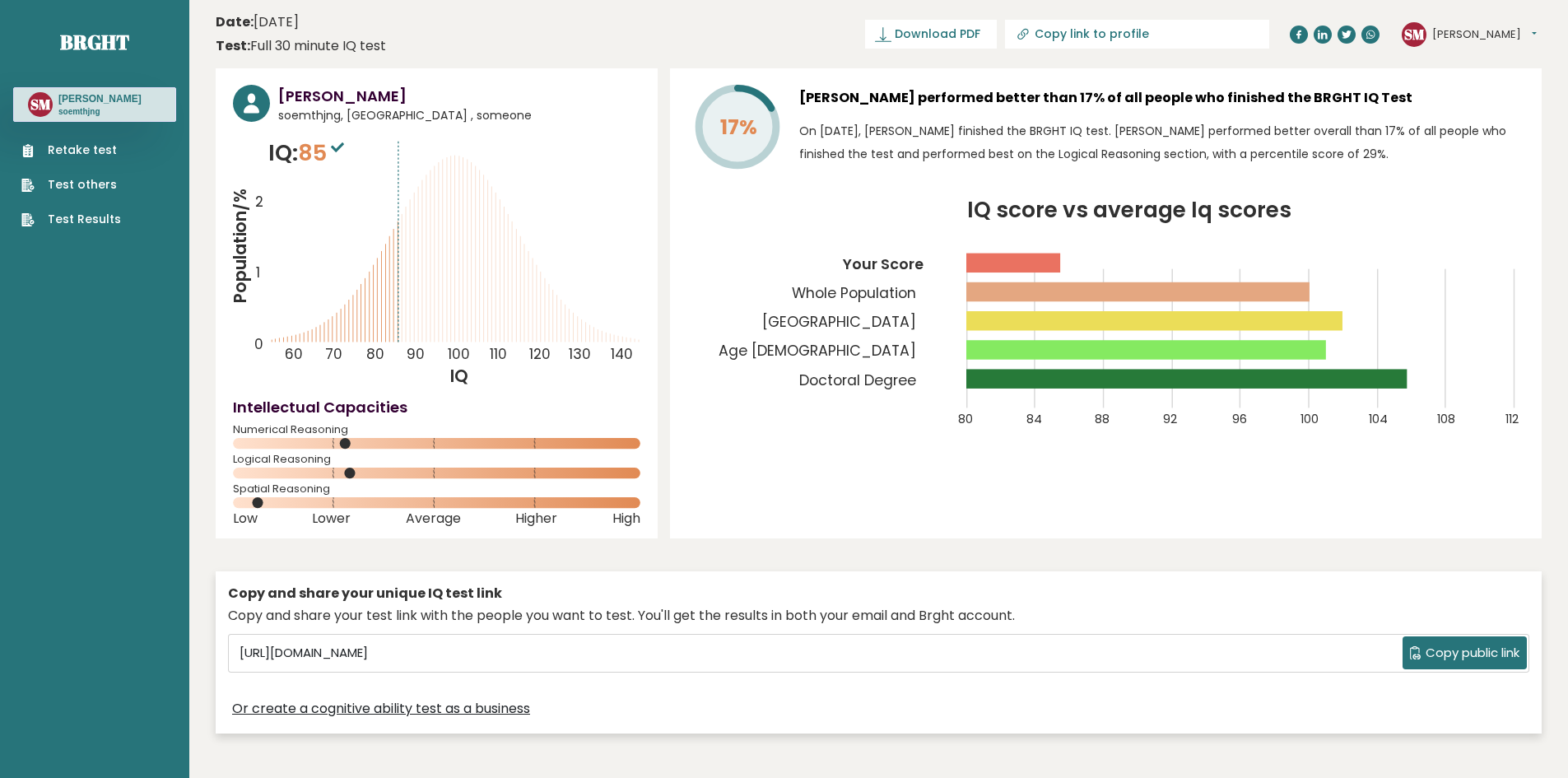
click at [342, 147] on icon at bounding box center [338, 148] width 13 height 10
click at [1395, 373] on rect at bounding box center [1186, 378] width 441 height 19
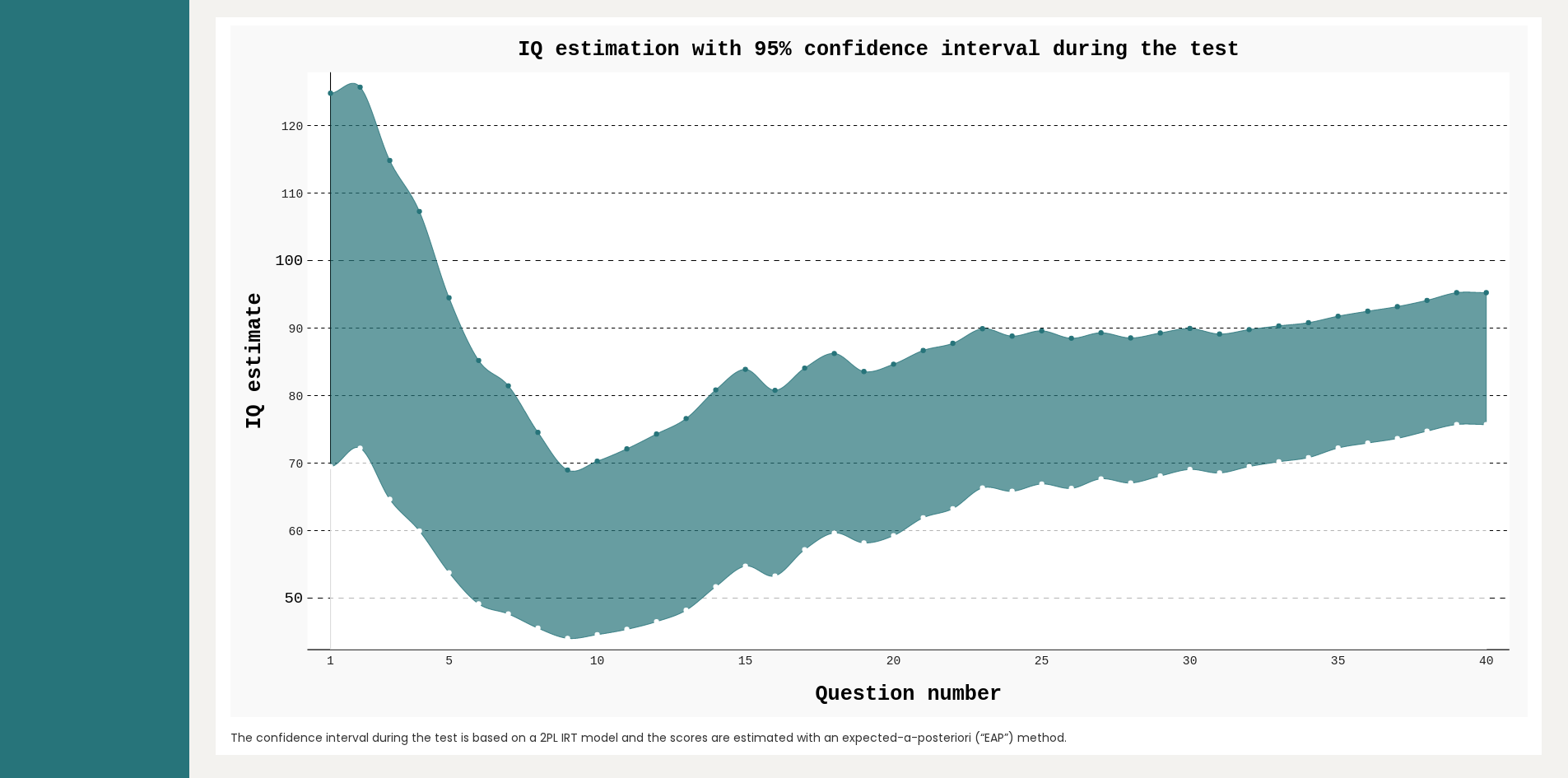
scroll to position [1888, 0]
click at [330, 90] on circle at bounding box center [330, 91] width 4 height 4
click at [364, 71] on rect at bounding box center [908, 360] width 1203 height 578
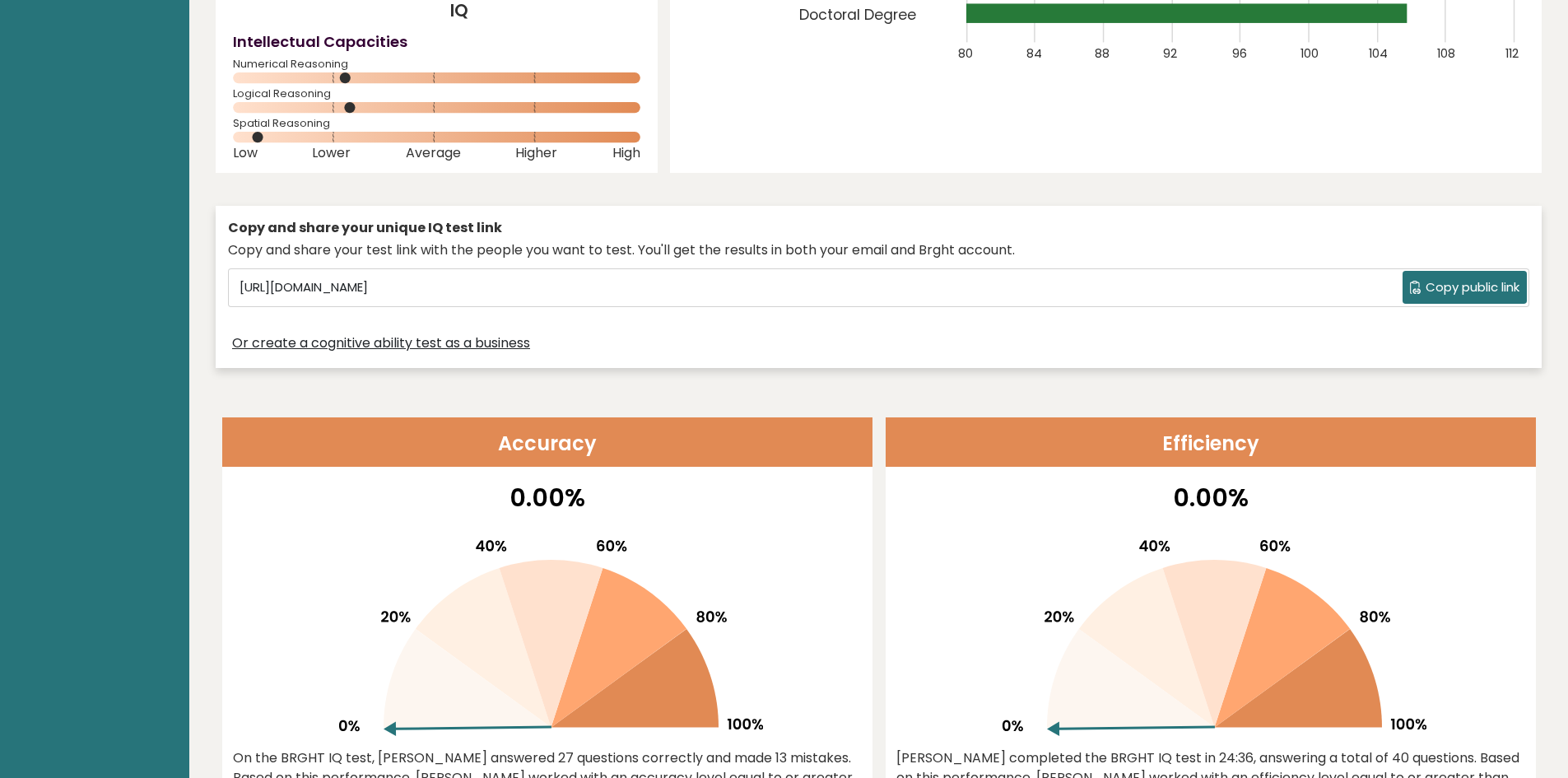
scroll to position [0, 0]
